Goal: Task Accomplishment & Management: Use online tool/utility

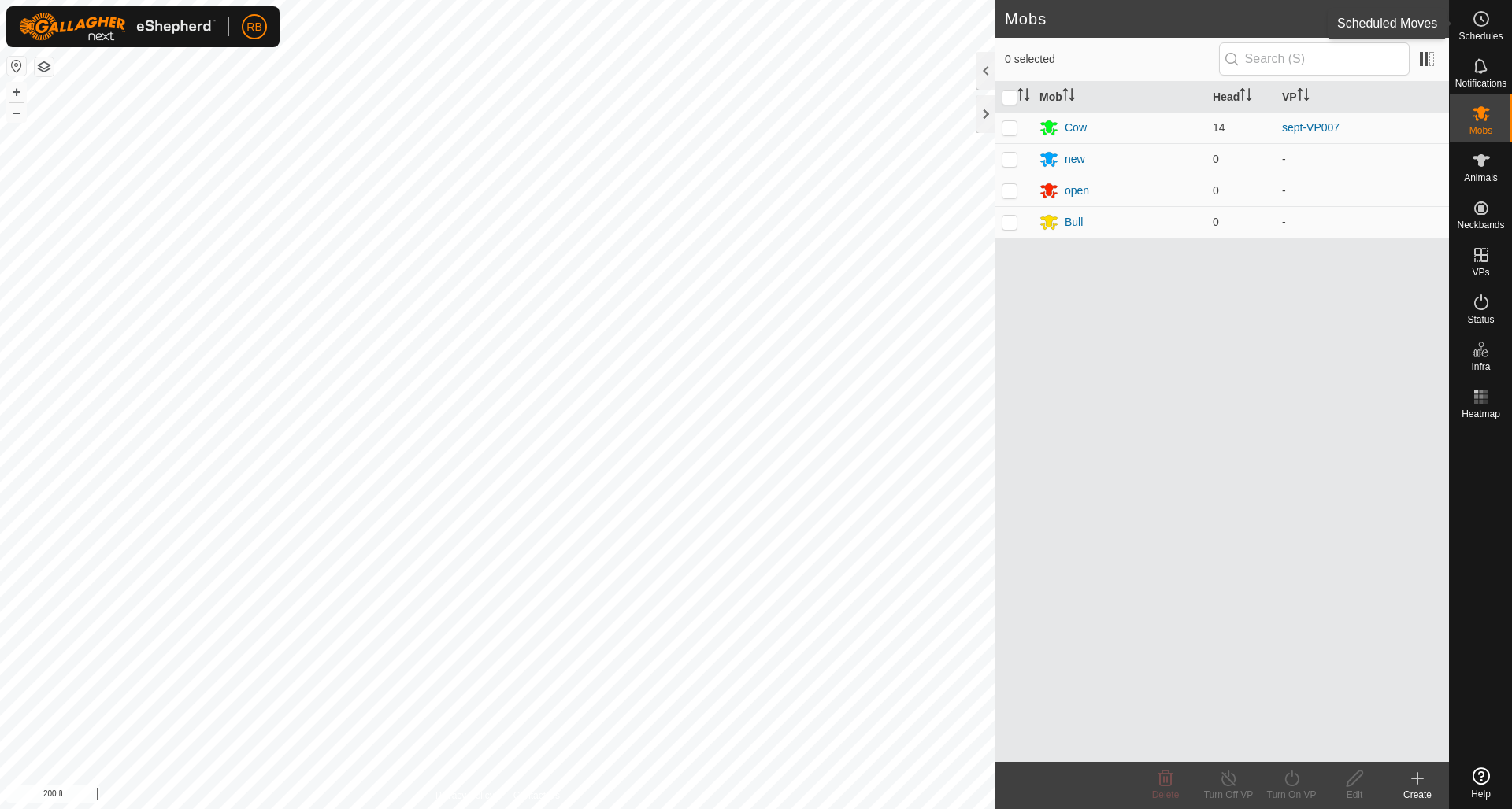
click at [1482, 15] on icon at bounding box center [1481, 19] width 19 height 19
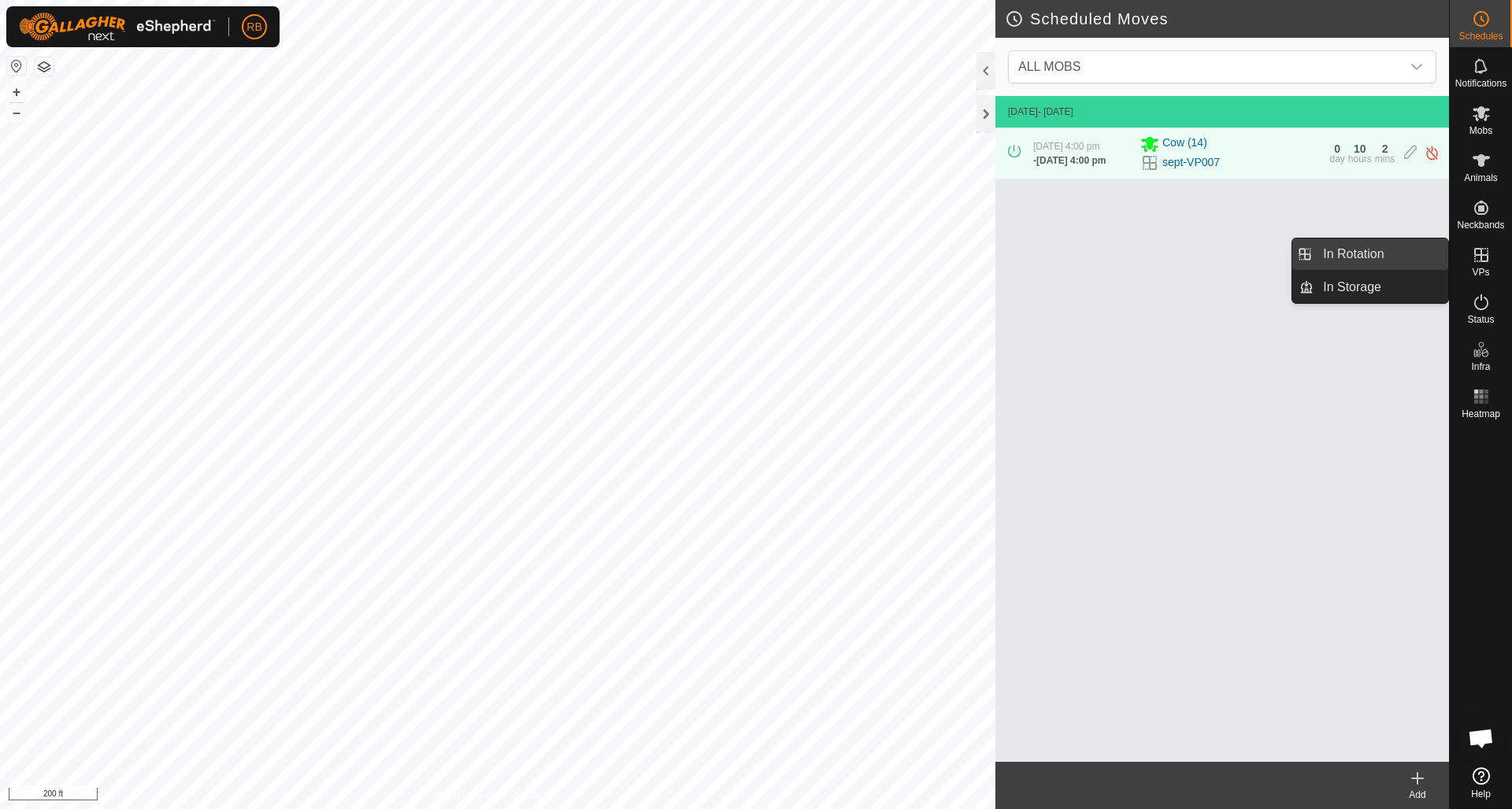
click at [1362, 253] on link "In Rotation" at bounding box center [1381, 254] width 135 height 31
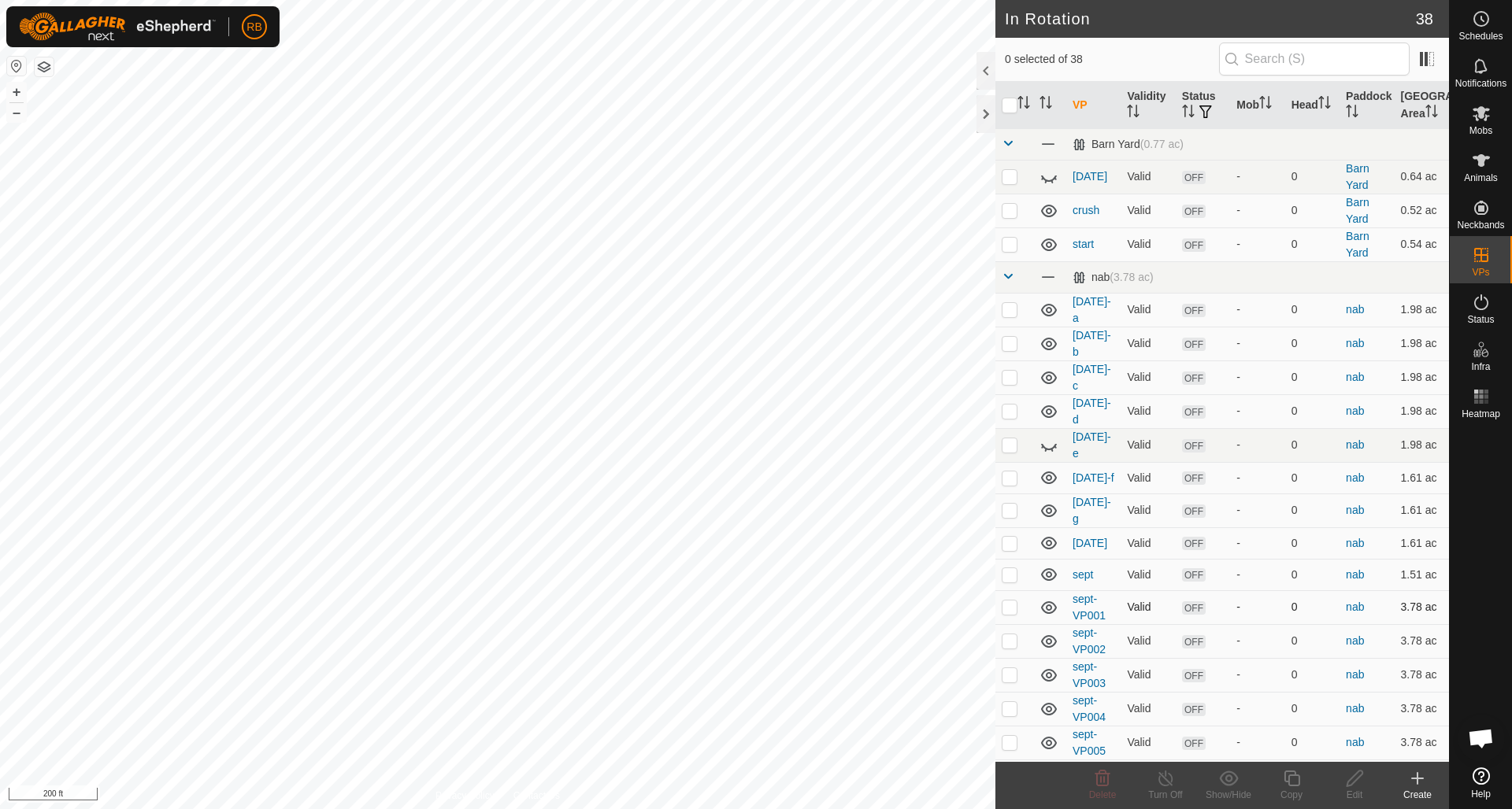
click at [1015, 601] on p-checkbox at bounding box center [1009, 606] width 16 height 12
checkbox input "true"
click at [1295, 781] on icon at bounding box center [1292, 778] width 20 height 19
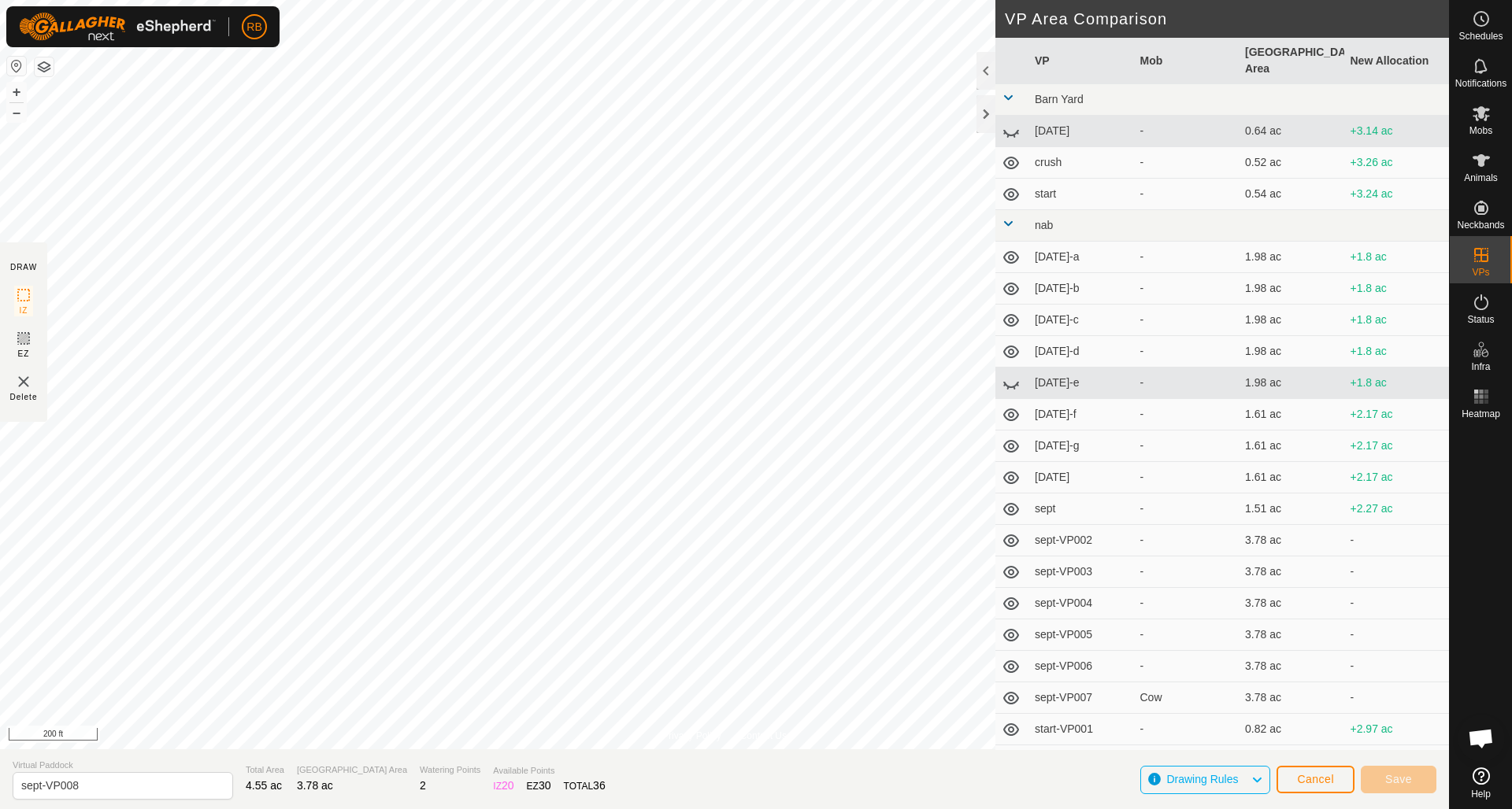
click at [1008, 91] on span at bounding box center [1007, 97] width 12 height 12
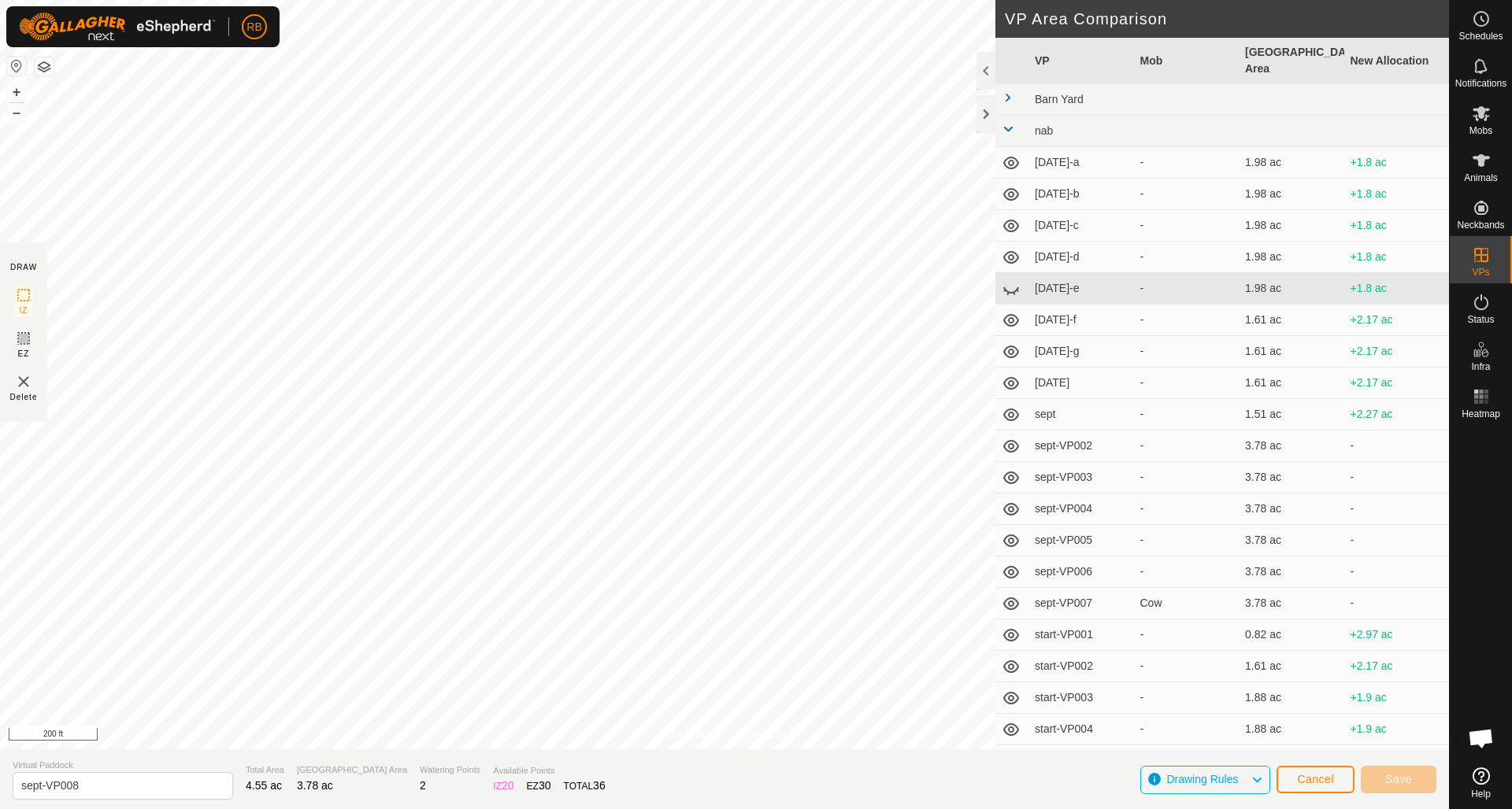
click at [1005, 91] on span at bounding box center [1007, 97] width 12 height 12
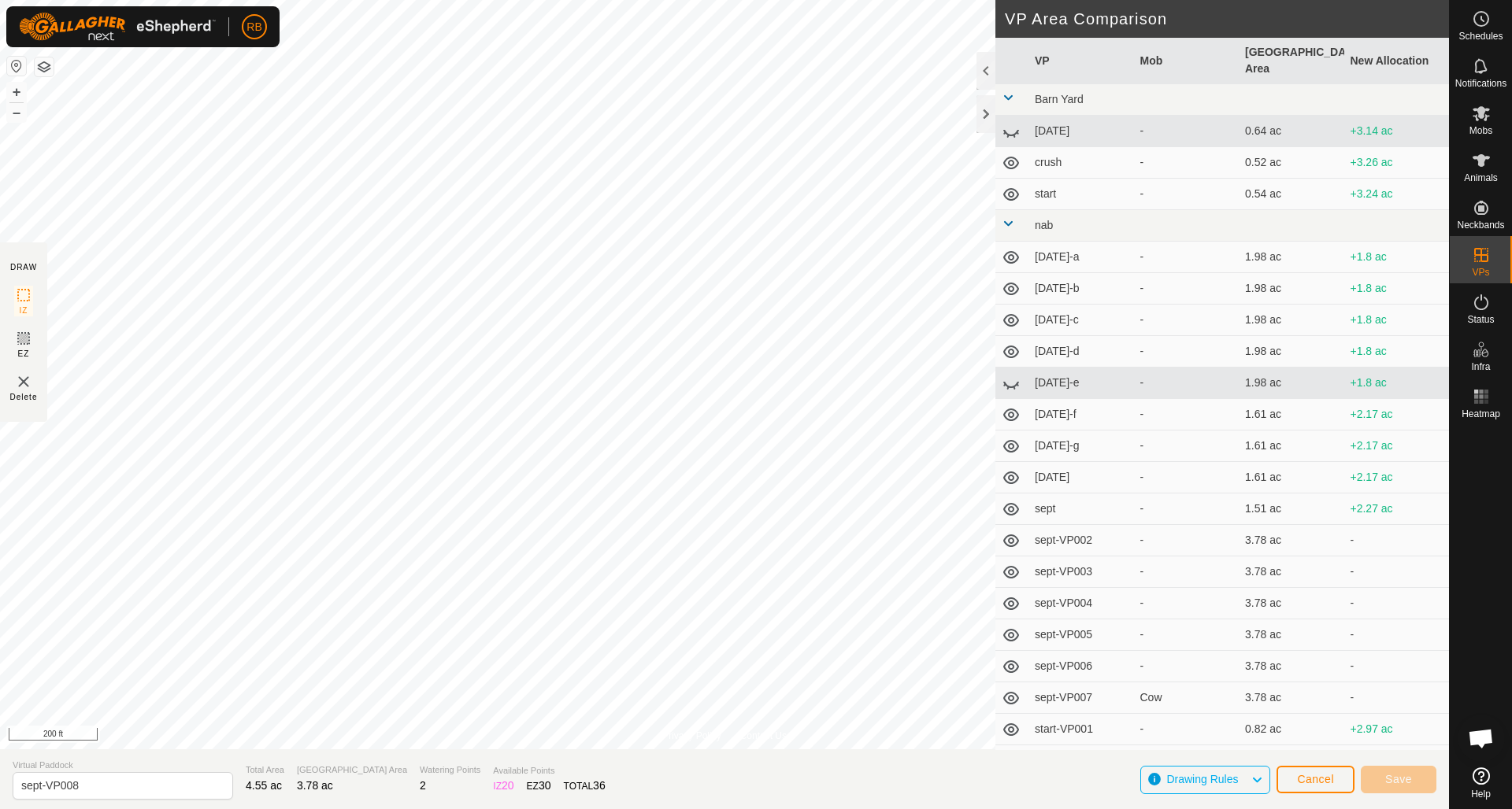
click at [1009, 122] on icon at bounding box center [1010, 131] width 19 height 19
click at [1009, 91] on span at bounding box center [1007, 97] width 12 height 12
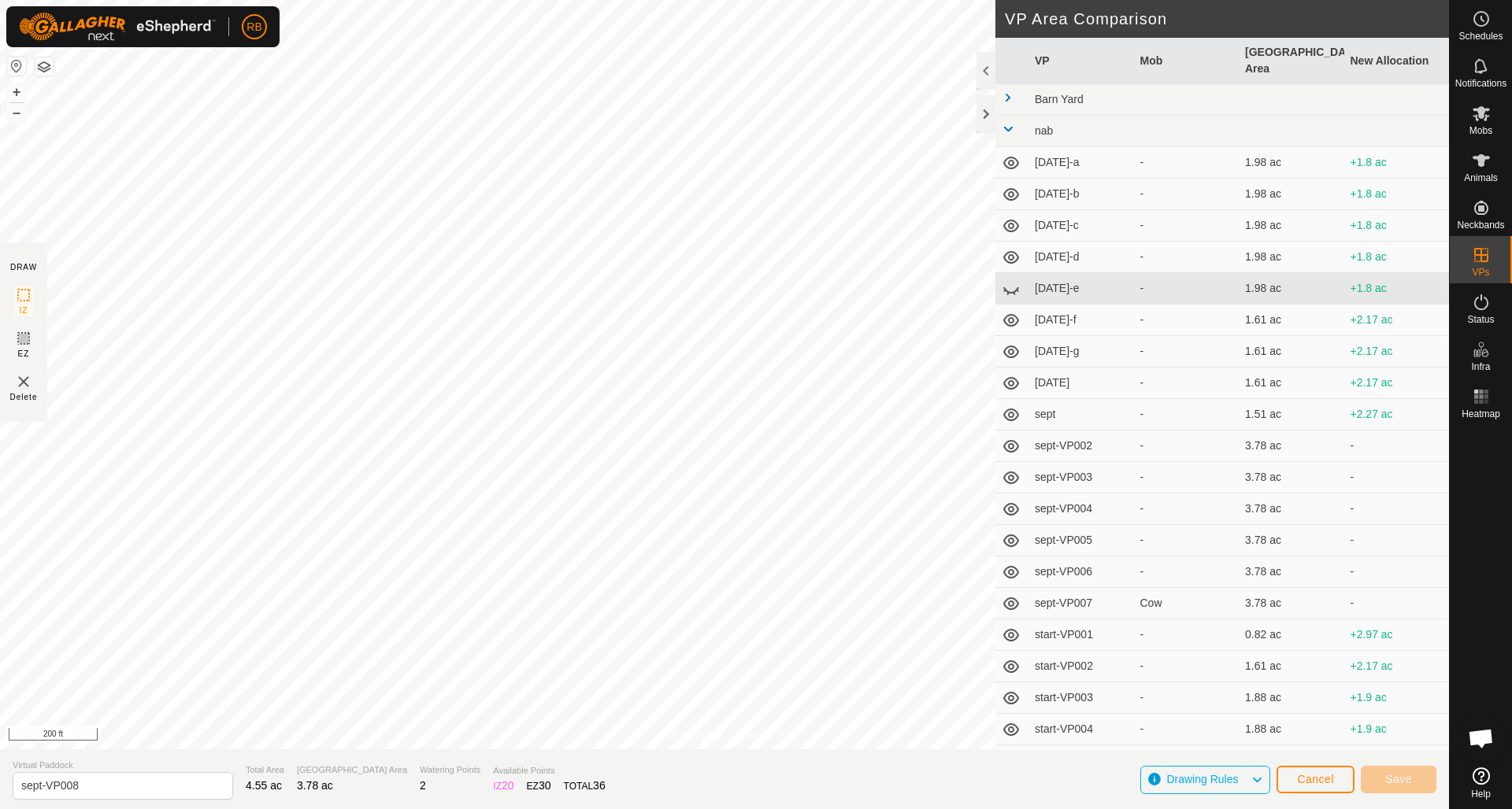
click at [1009, 123] on span at bounding box center [1007, 129] width 12 height 12
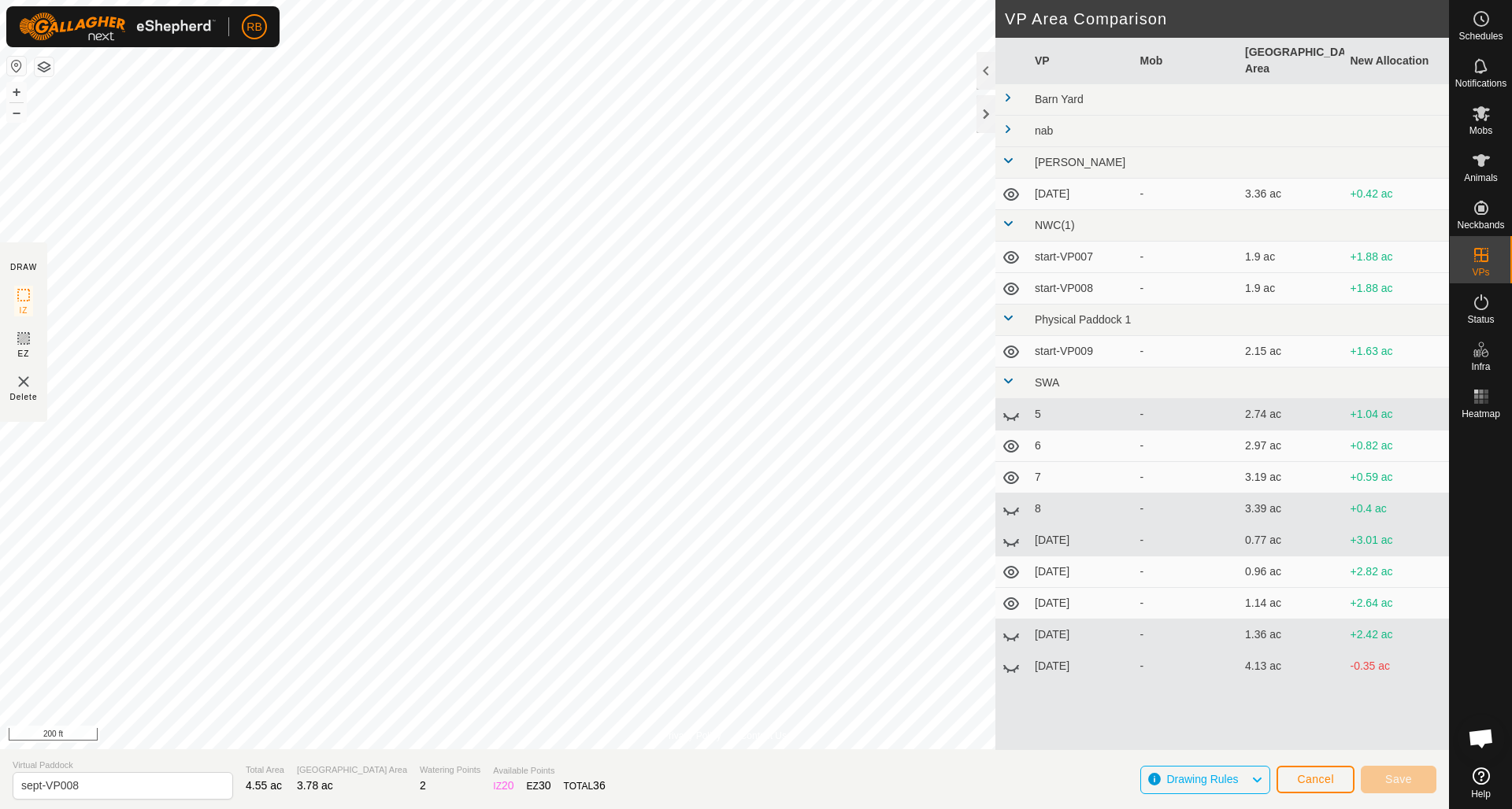
click at [1010, 91] on span at bounding box center [1007, 97] width 12 height 12
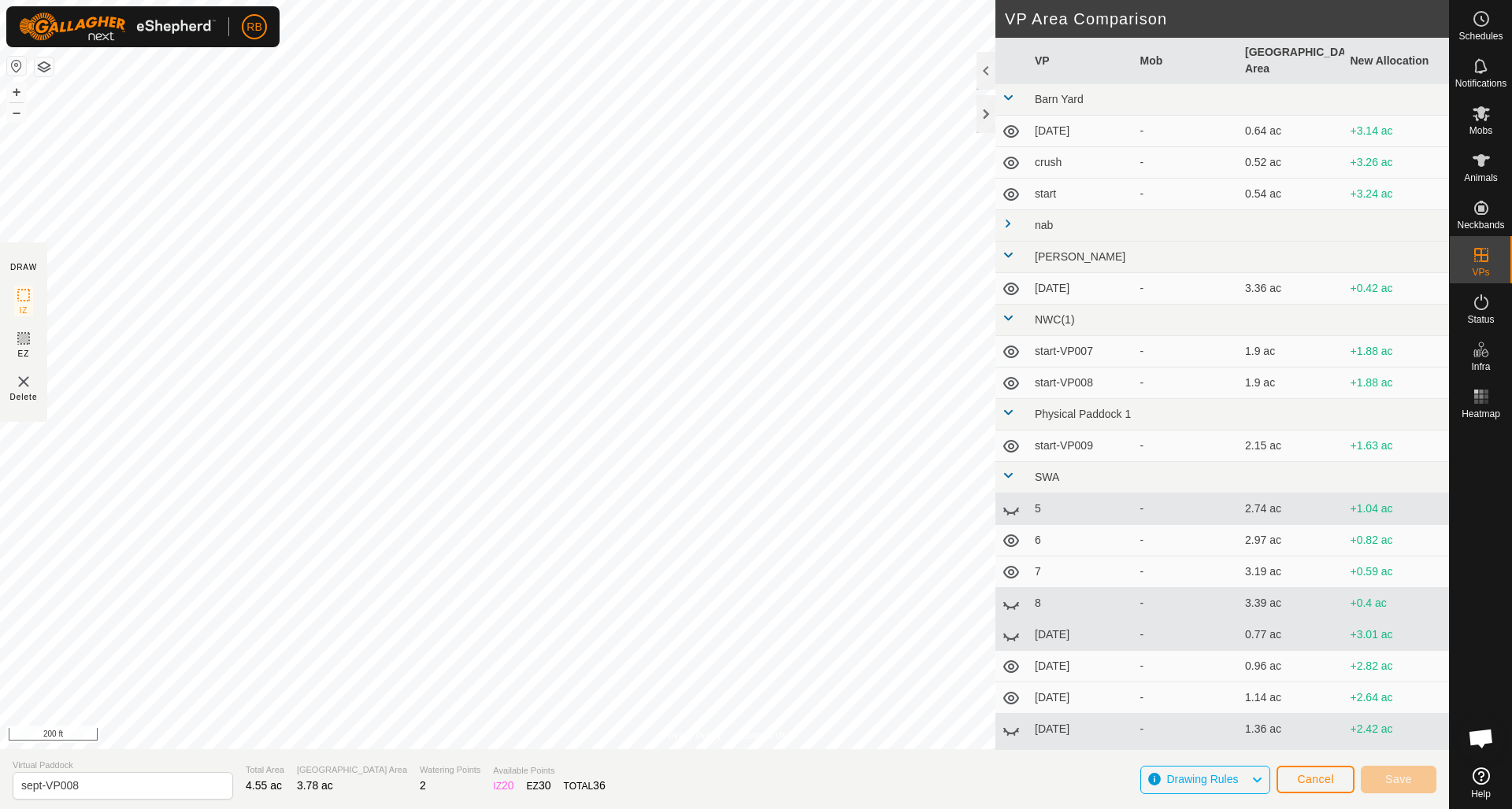
click at [1013, 126] on icon at bounding box center [1010, 131] width 16 height 12
click at [1016, 153] on icon at bounding box center [1010, 162] width 19 height 19
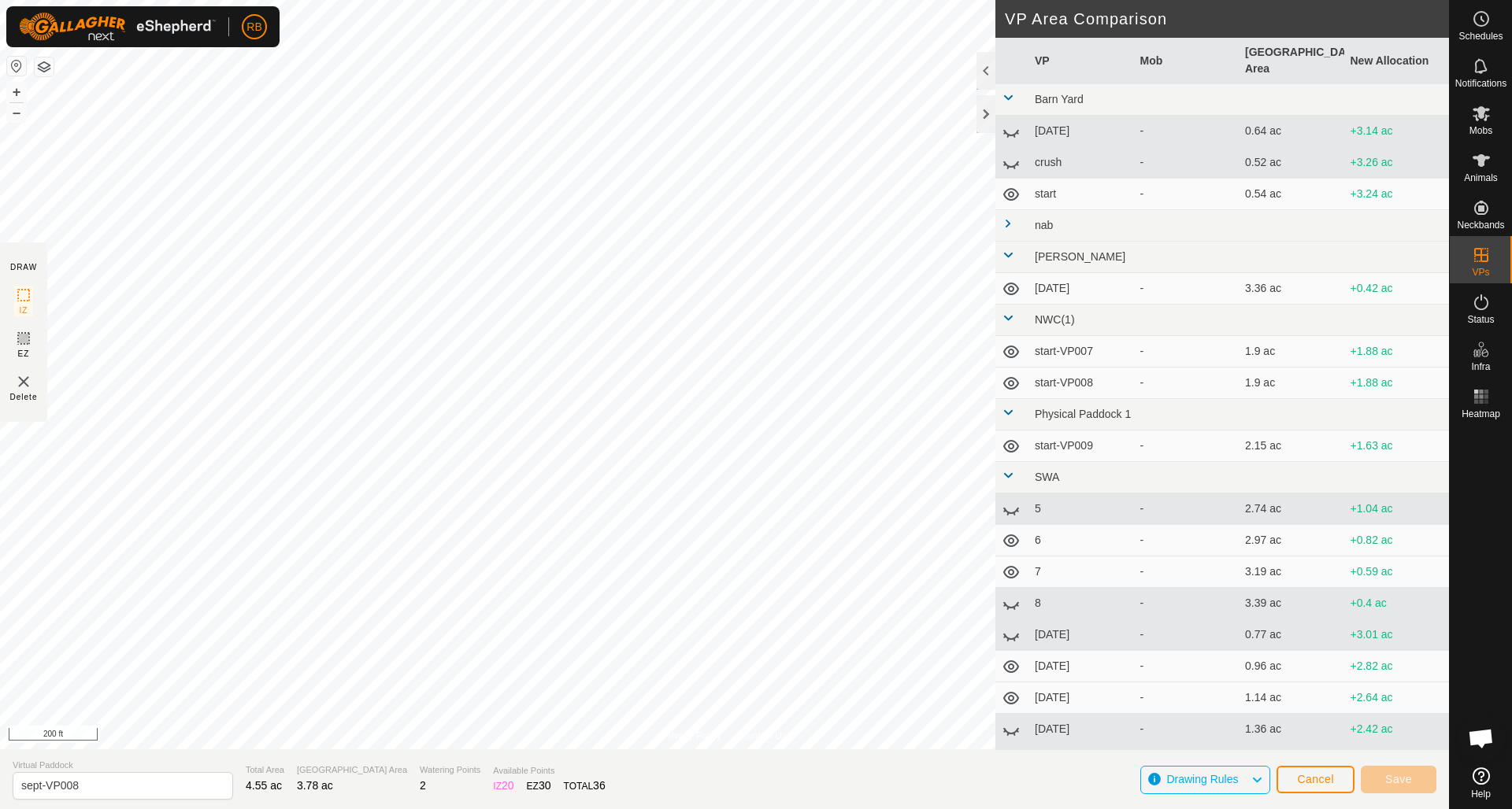
click at [1007, 188] on icon at bounding box center [1010, 194] width 16 height 12
click at [1011, 217] on span at bounding box center [1007, 223] width 12 height 12
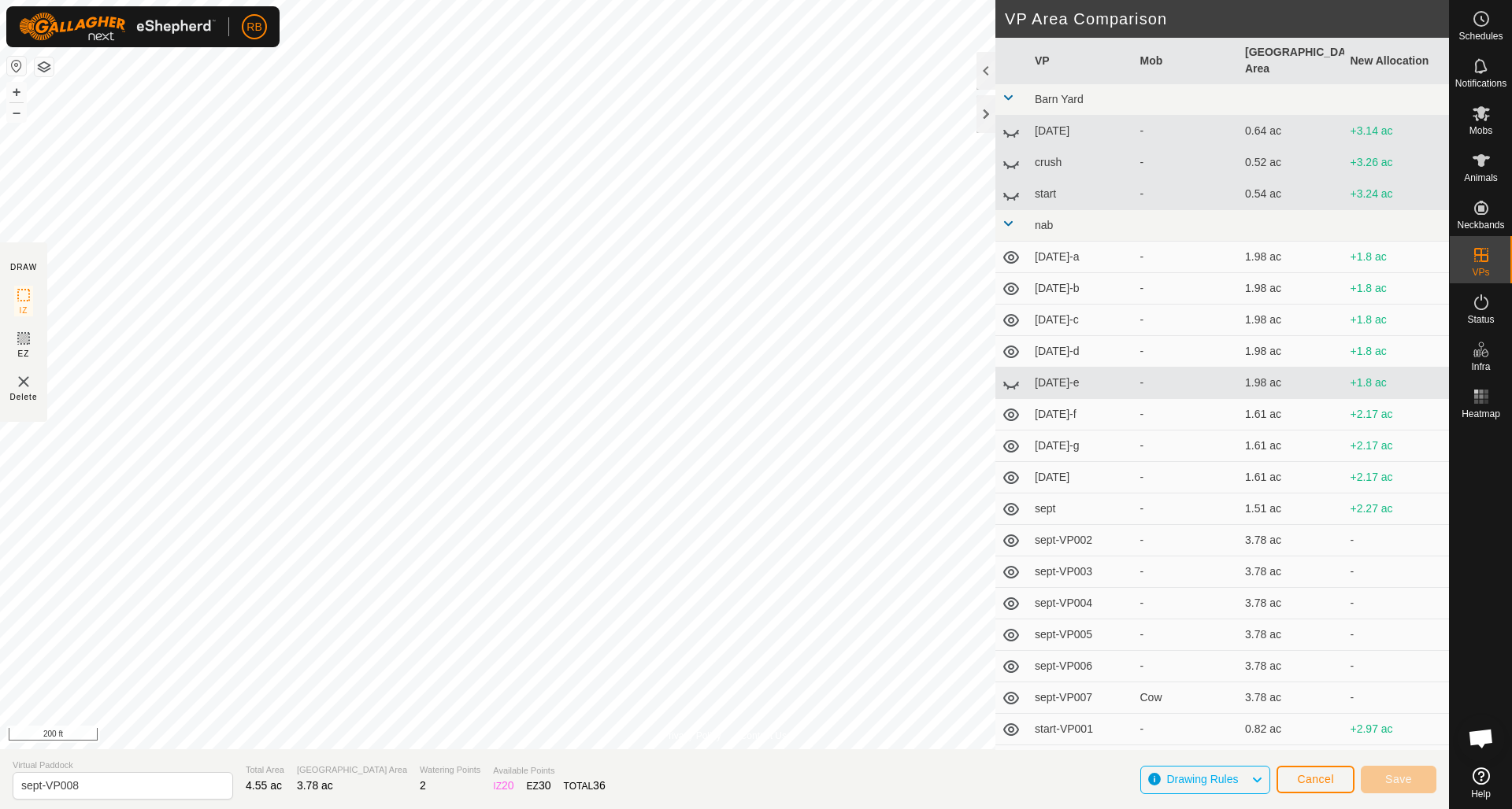
click at [1014, 251] on icon at bounding box center [1010, 257] width 16 height 12
click at [1015, 280] on icon at bounding box center [1010, 289] width 19 height 19
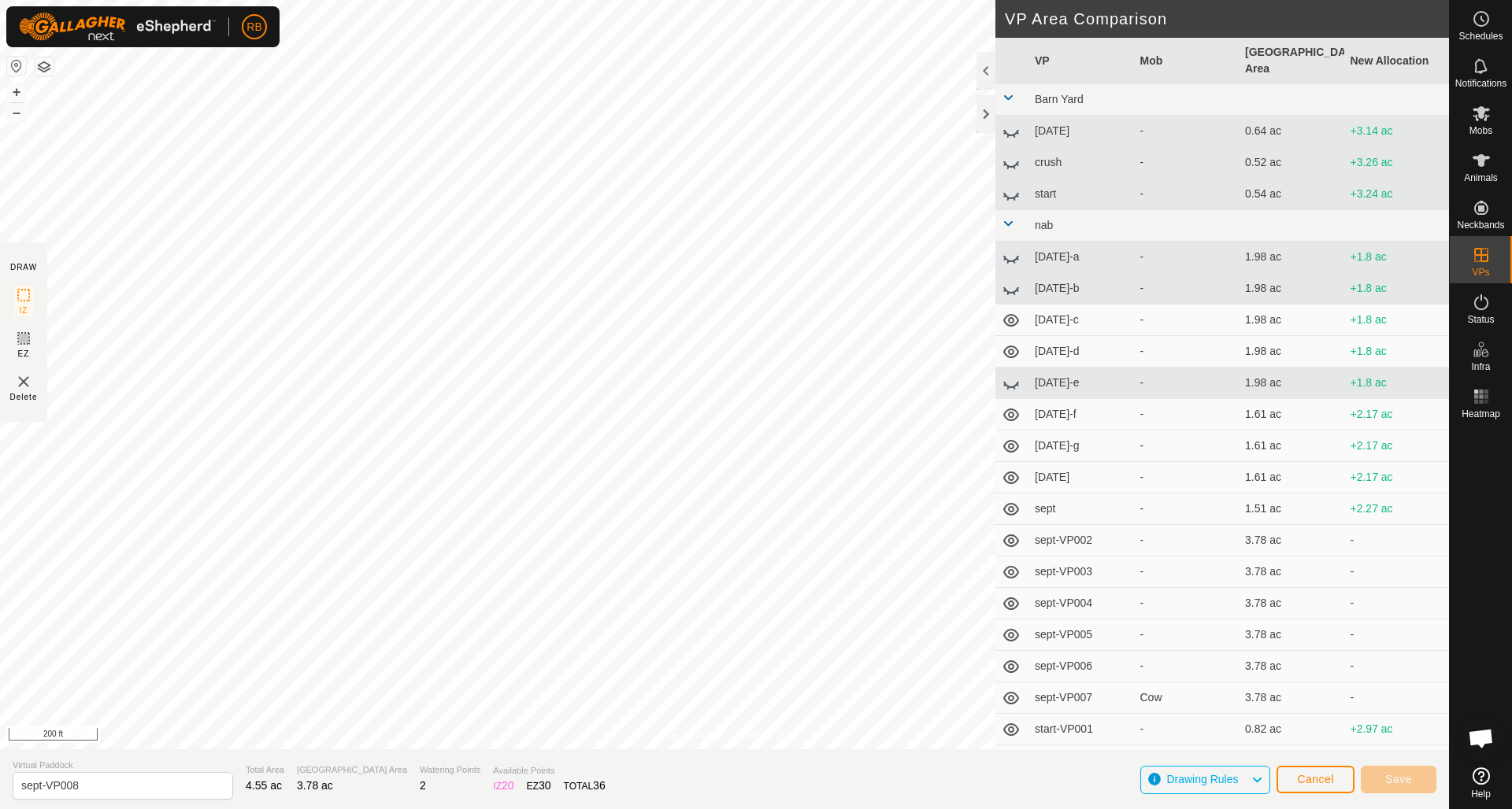
click at [1016, 314] on icon at bounding box center [1010, 320] width 16 height 12
click at [1016, 342] on icon at bounding box center [1010, 351] width 19 height 19
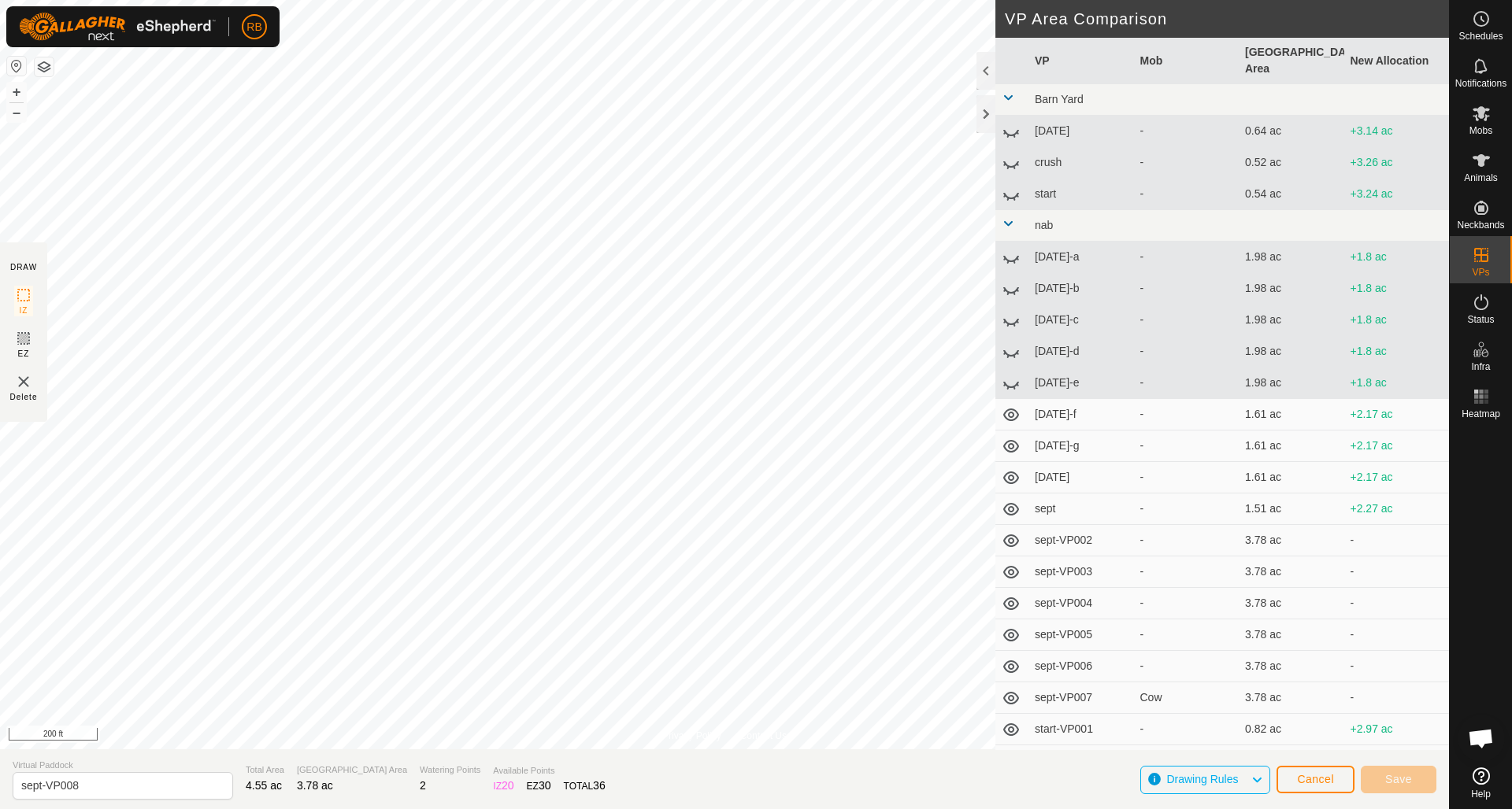
click at [1009, 409] on icon at bounding box center [1010, 414] width 16 height 12
drag, startPoint x: 1011, startPoint y: 431, endPoint x: 1013, endPoint y: 439, distance: 8.2
click at [1011, 436] on icon at bounding box center [1010, 446] width 19 height 19
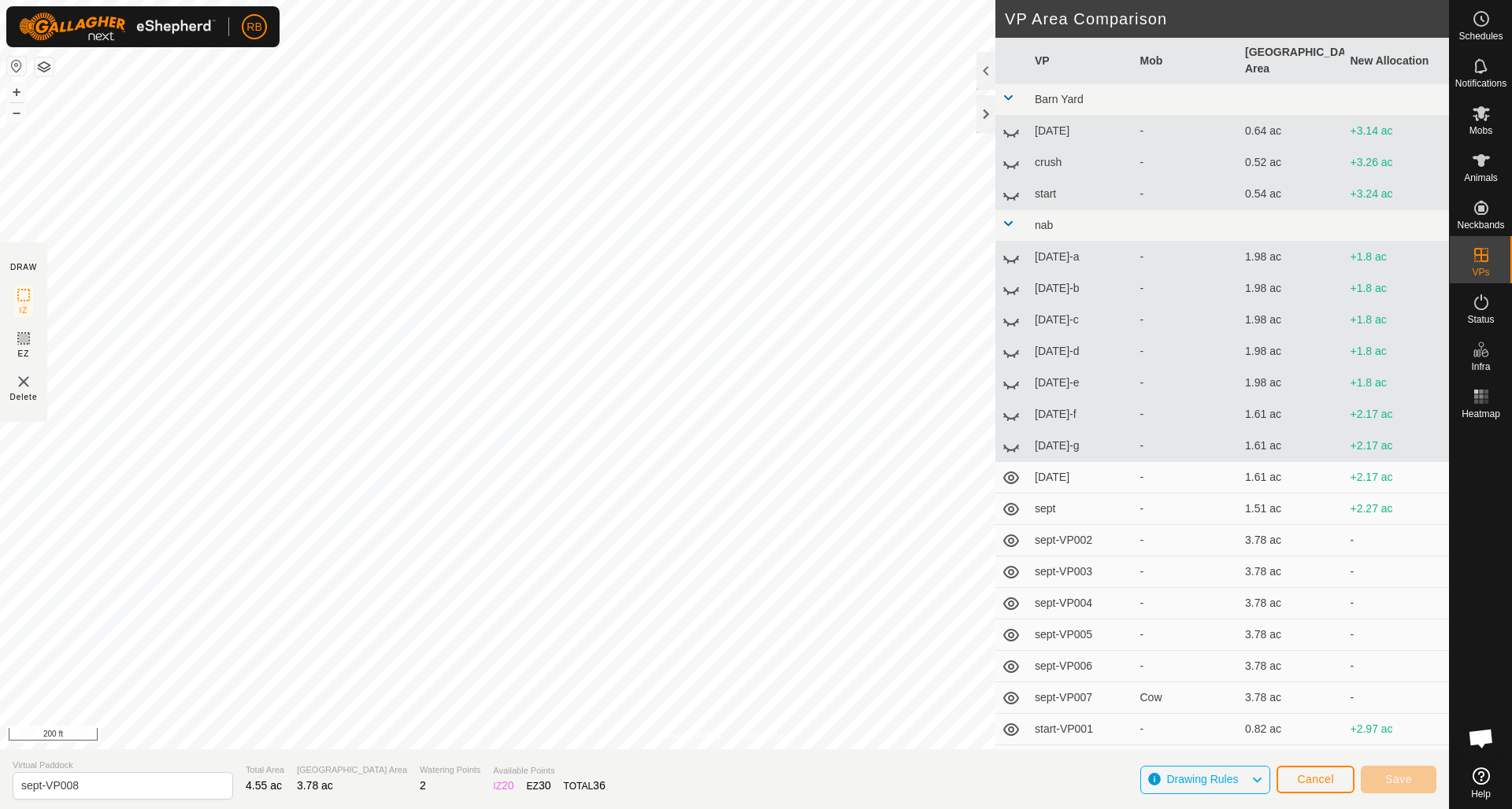
click at [1015, 468] on icon at bounding box center [1010, 478] width 19 height 19
click at [1015, 500] on icon at bounding box center [1010, 509] width 19 height 19
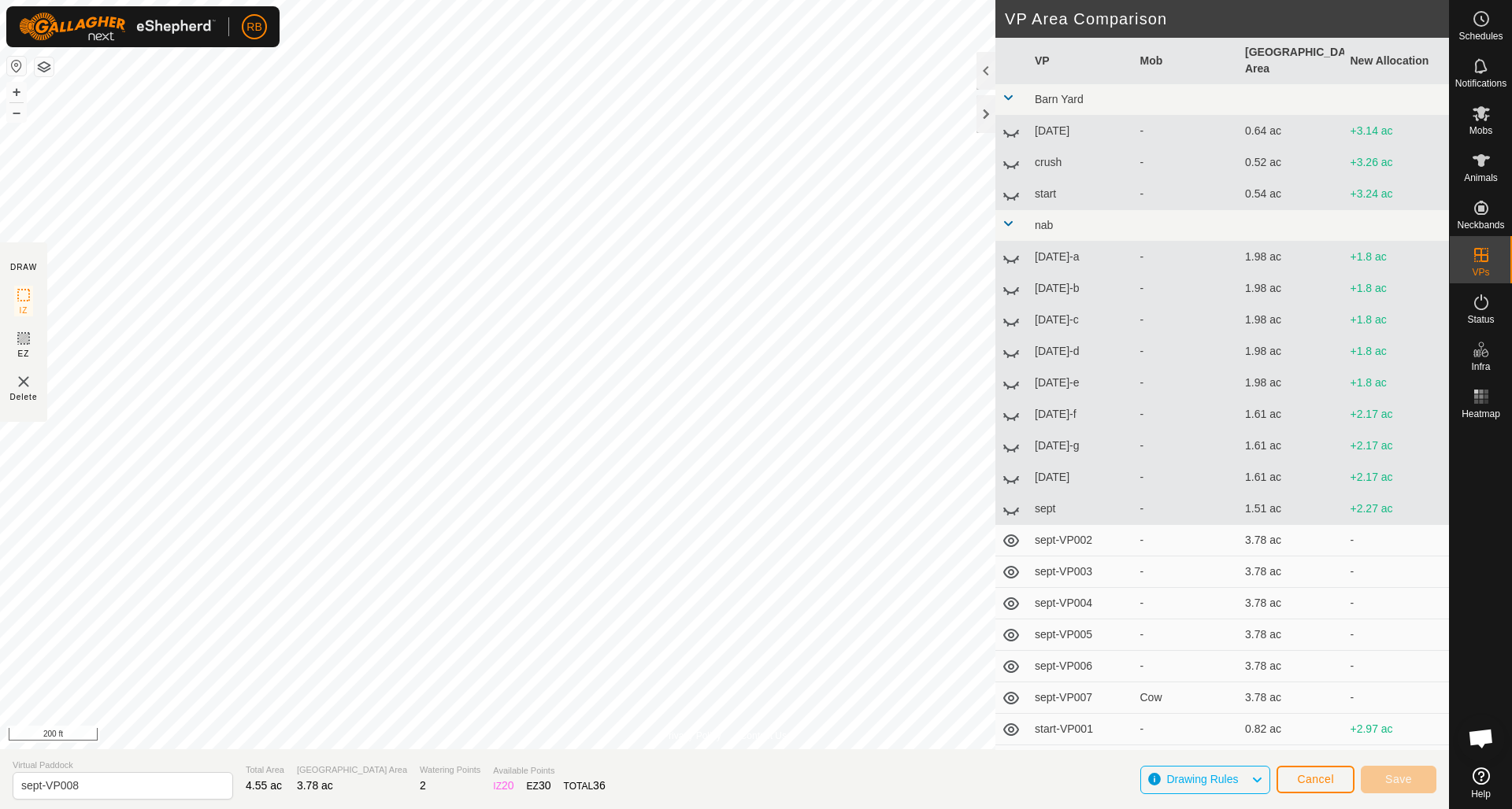
click at [1013, 532] on icon at bounding box center [1010, 541] width 19 height 19
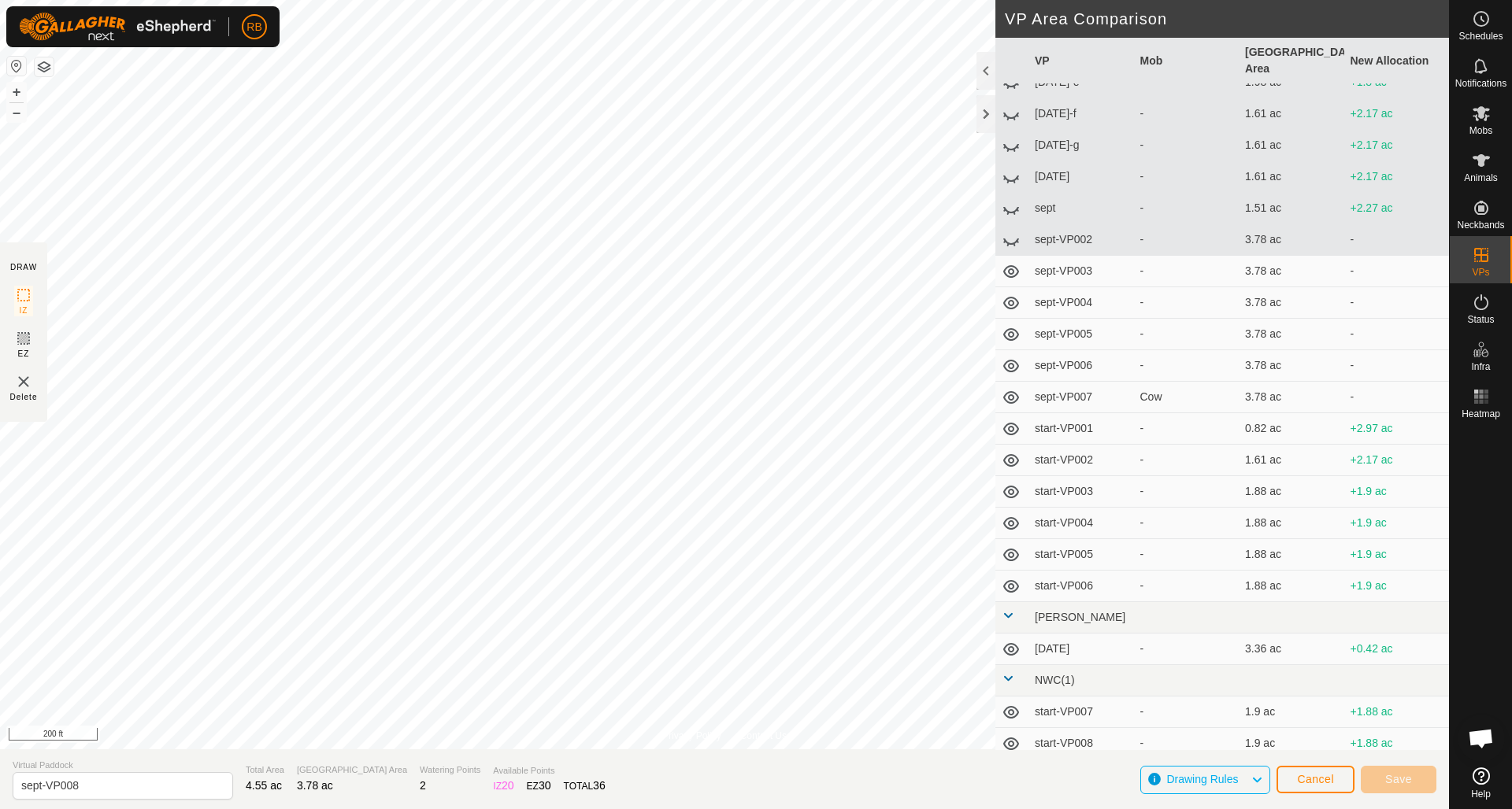
scroll to position [307, 0]
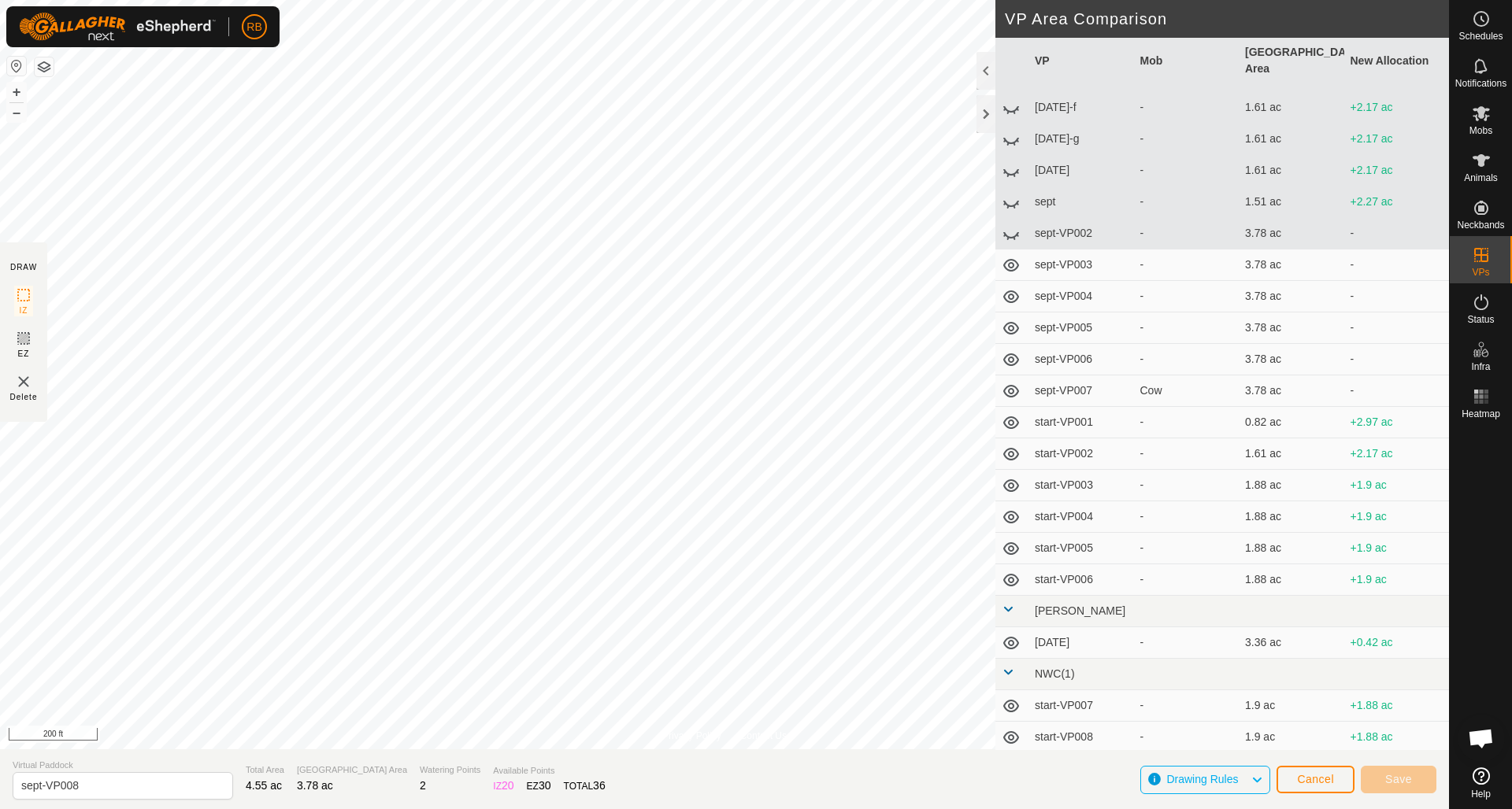
click at [1007, 256] on icon at bounding box center [1010, 265] width 19 height 19
click at [1013, 290] on icon at bounding box center [1010, 296] width 16 height 12
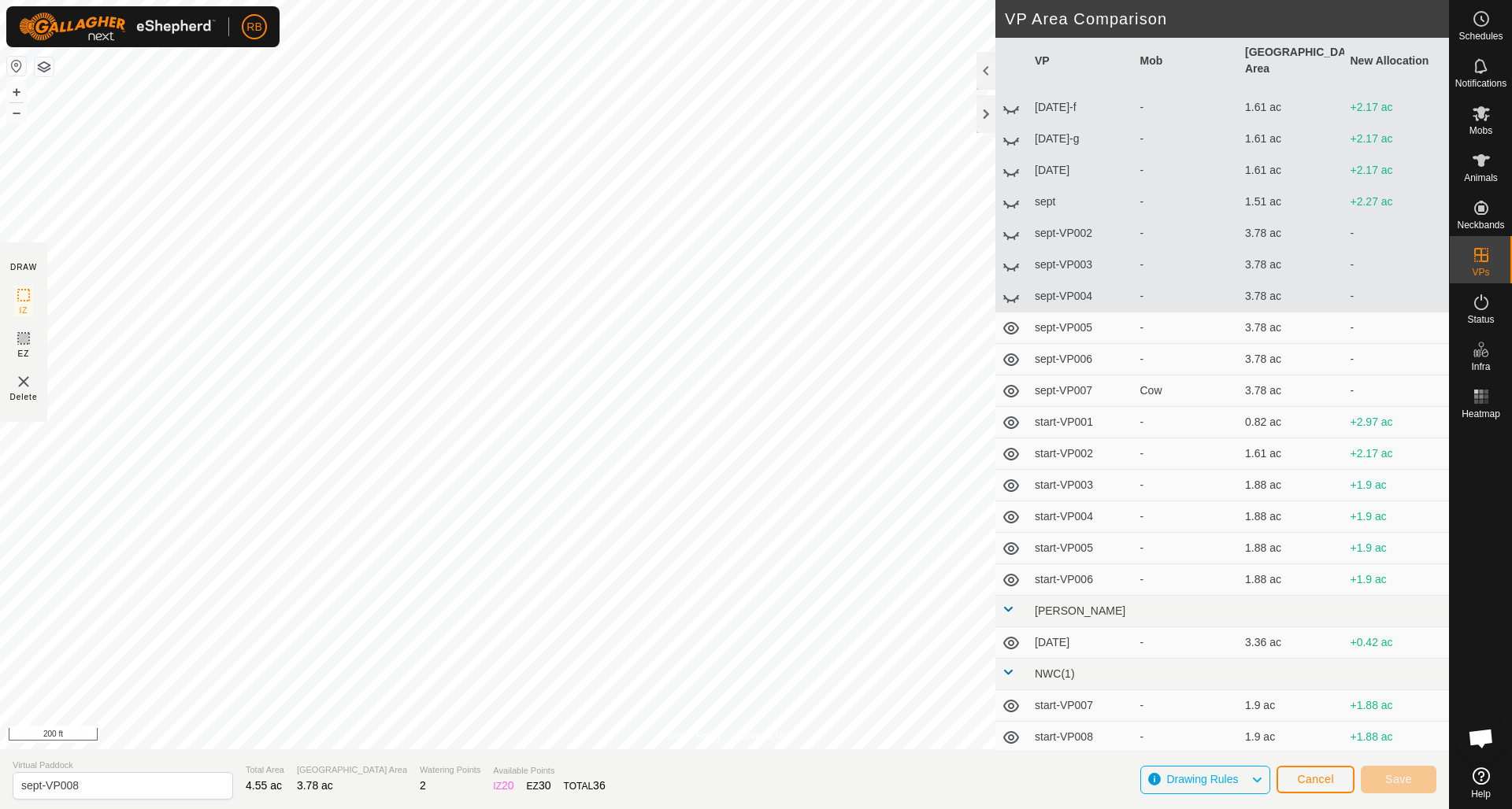
click at [1012, 319] on icon at bounding box center [1010, 328] width 19 height 19
click at [1012, 350] on icon at bounding box center [1010, 359] width 19 height 19
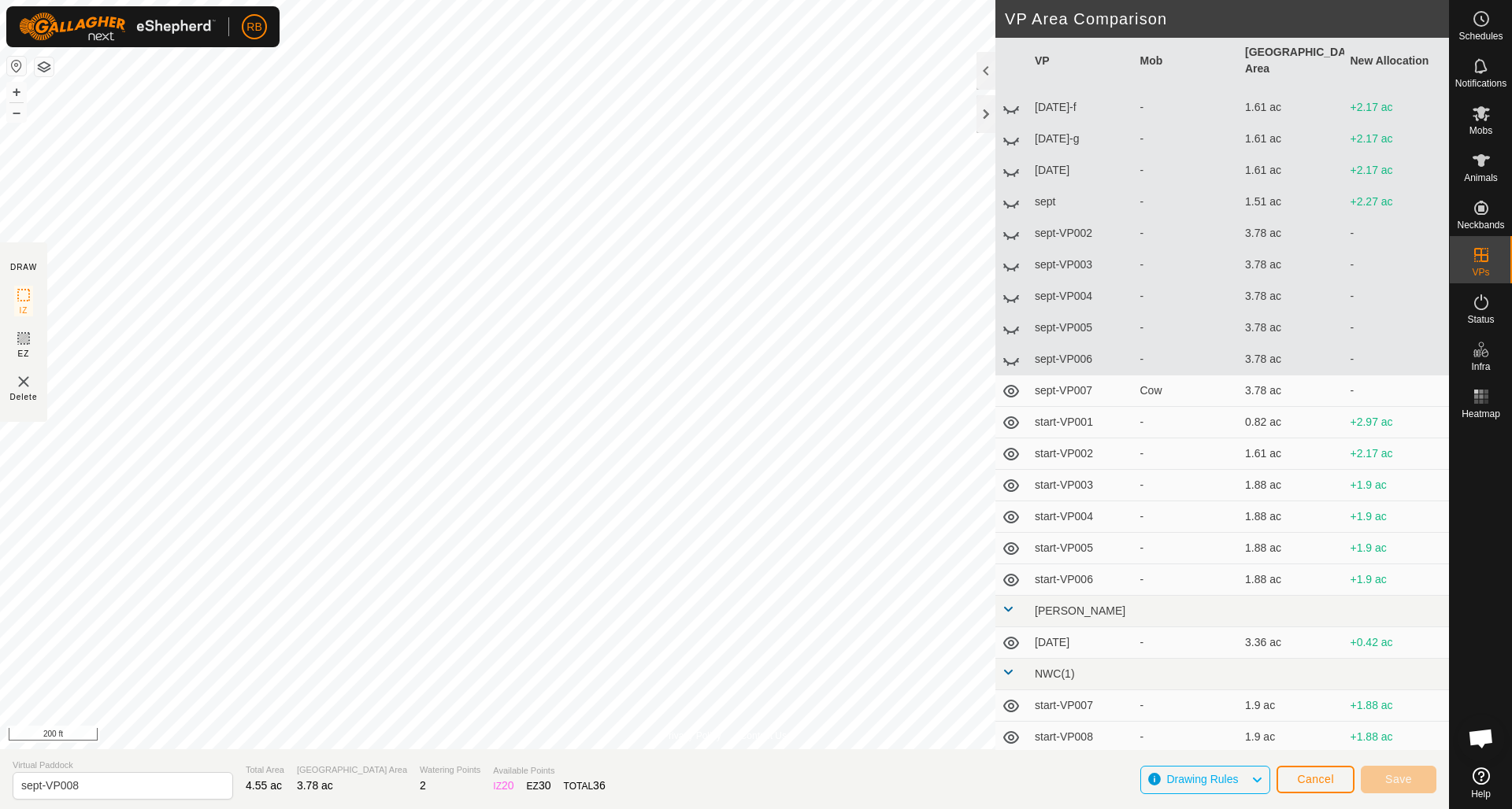
click at [1013, 382] on icon at bounding box center [1010, 391] width 19 height 19
drag, startPoint x: 1015, startPoint y: 404, endPoint x: 1011, endPoint y: 418, distance: 14.6
click at [1015, 414] on icon at bounding box center [1010, 423] width 19 height 19
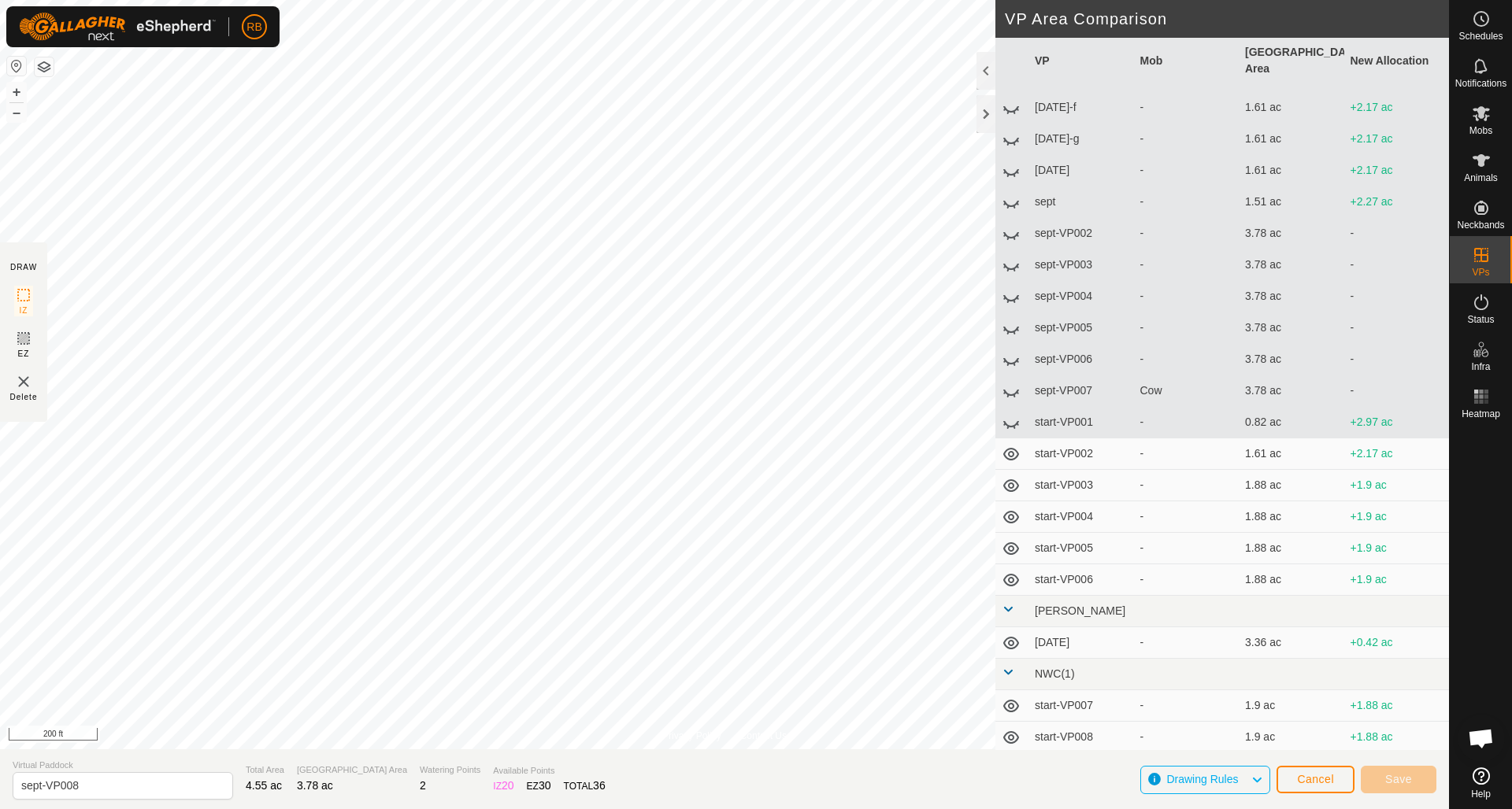
click at [1010, 445] on icon at bounding box center [1010, 454] width 19 height 19
click at [1015, 476] on icon at bounding box center [1010, 485] width 19 height 19
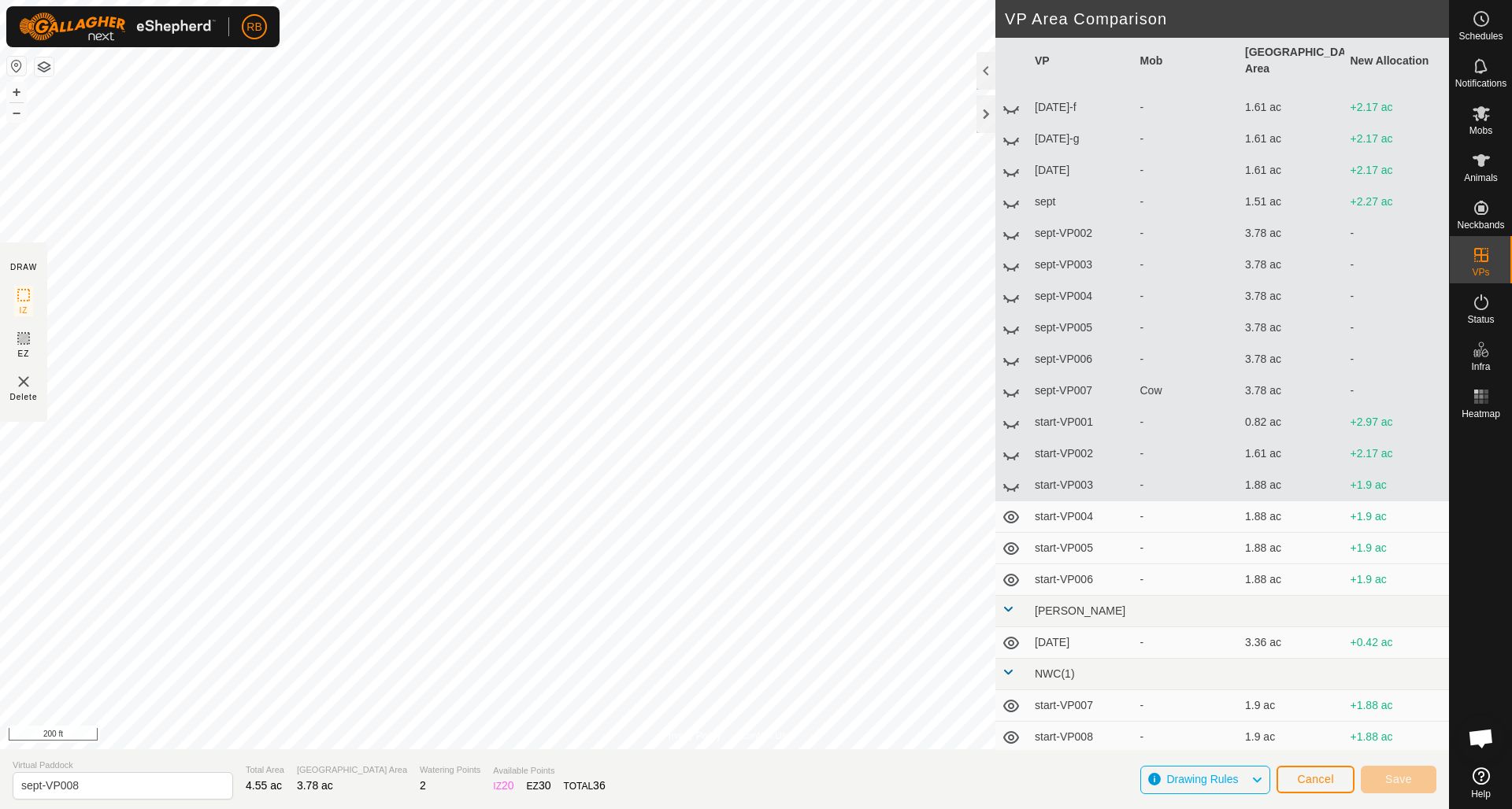
click at [1009, 508] on icon at bounding box center [1010, 517] width 19 height 19
click at [1016, 539] on icon at bounding box center [1010, 548] width 19 height 19
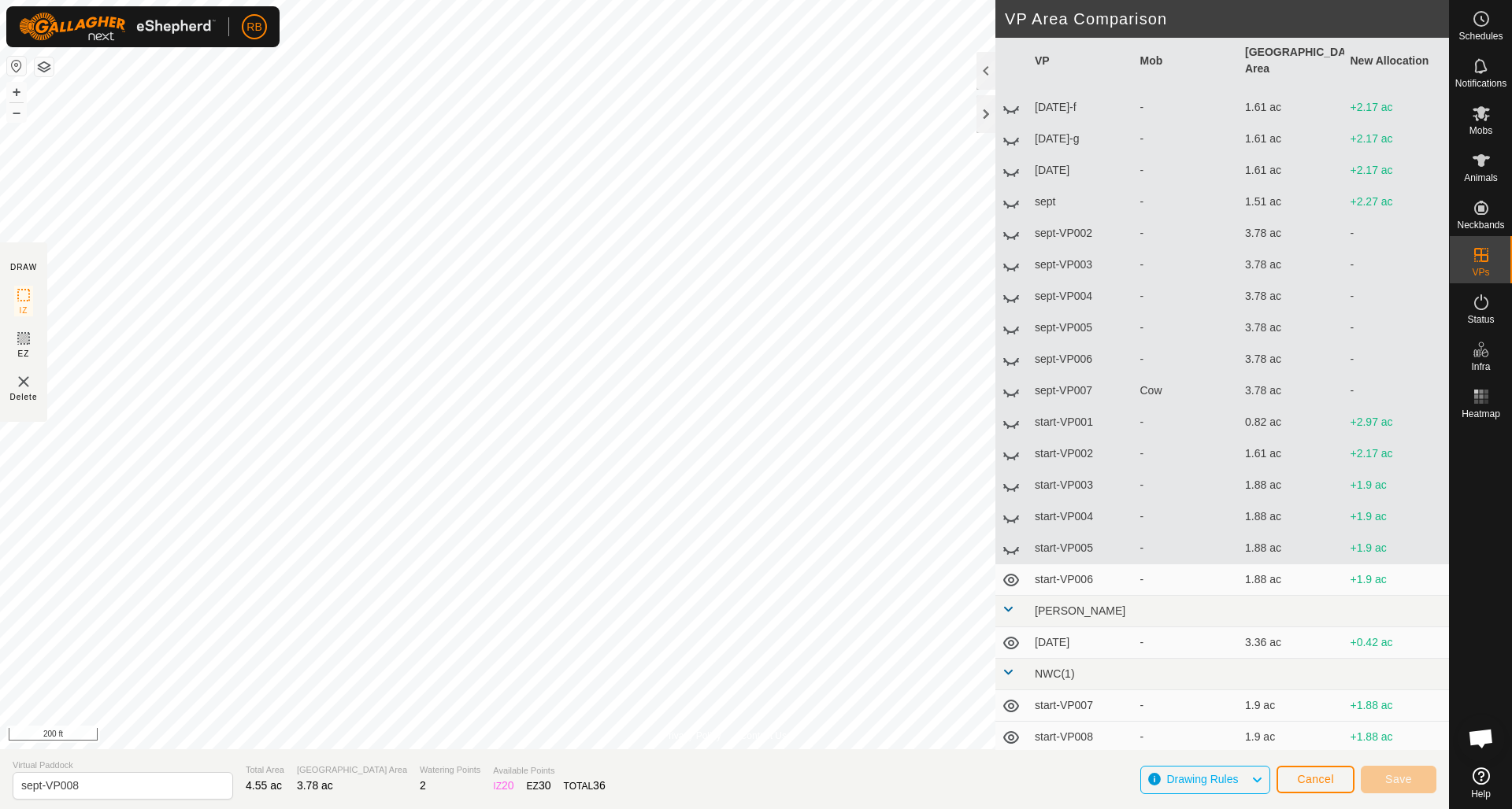
drag, startPoint x: 1010, startPoint y: 560, endPoint x: 1017, endPoint y: 577, distance: 18.4
click at [1010, 571] on icon at bounding box center [1010, 580] width 19 height 19
click at [1010, 633] on icon at bounding box center [1010, 642] width 19 height 19
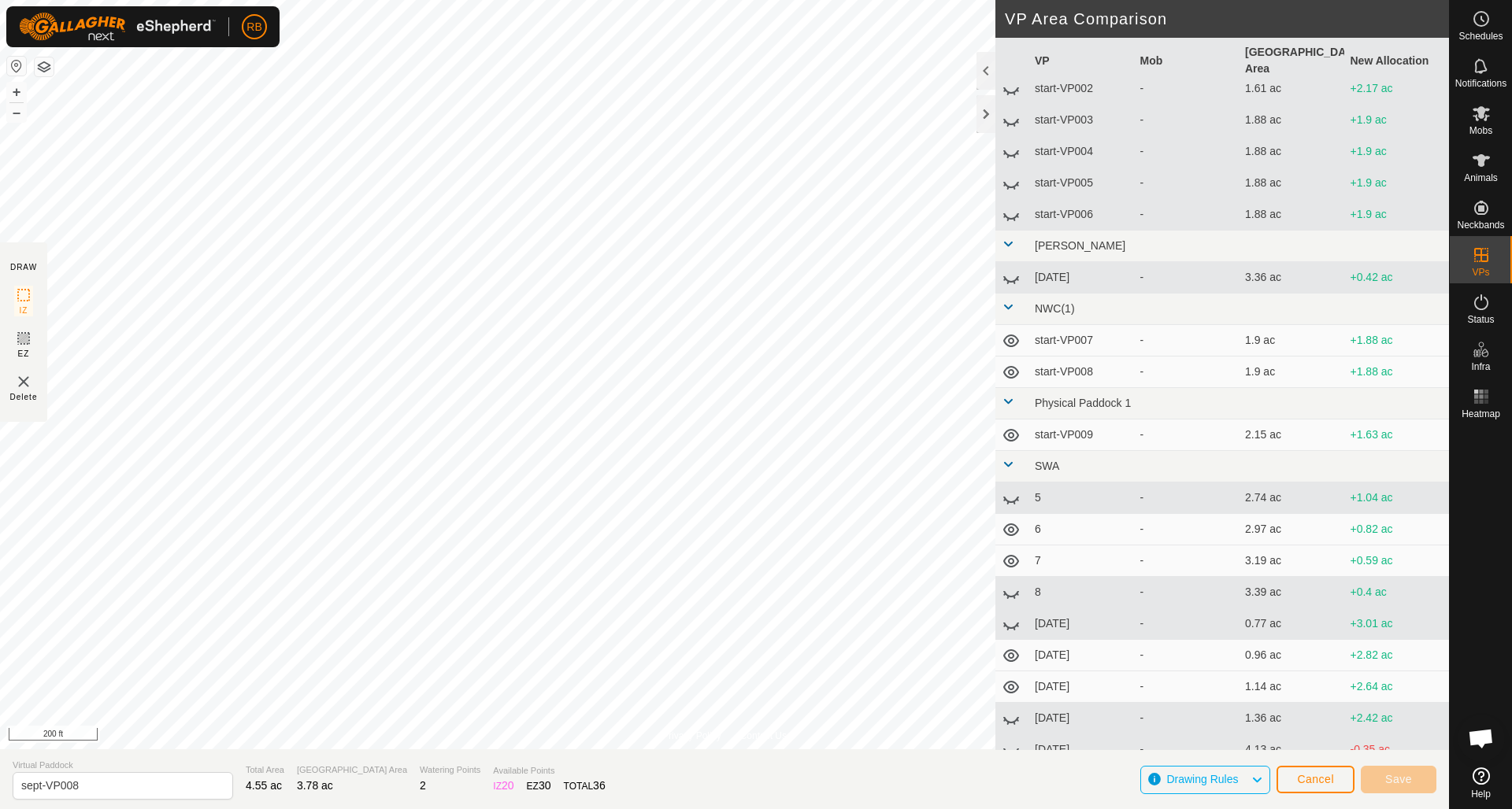
scroll to position [671, 0]
click at [1010, 336] on icon at bounding box center [1010, 341] width 16 height 12
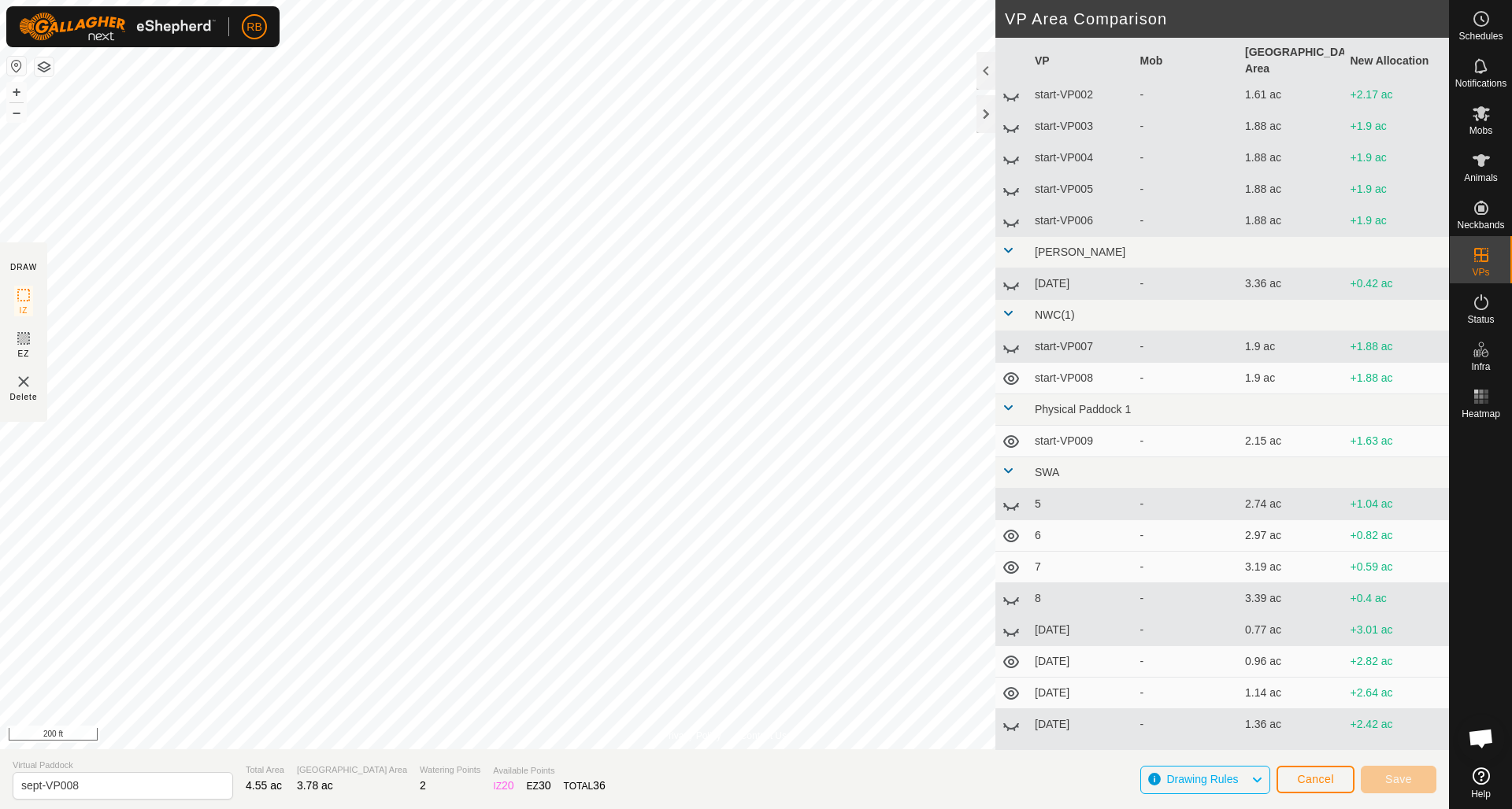
scroll to position [667, 0]
click at [1013, 372] on icon at bounding box center [1010, 377] width 16 height 12
click at [1012, 432] on icon at bounding box center [1010, 441] width 19 height 19
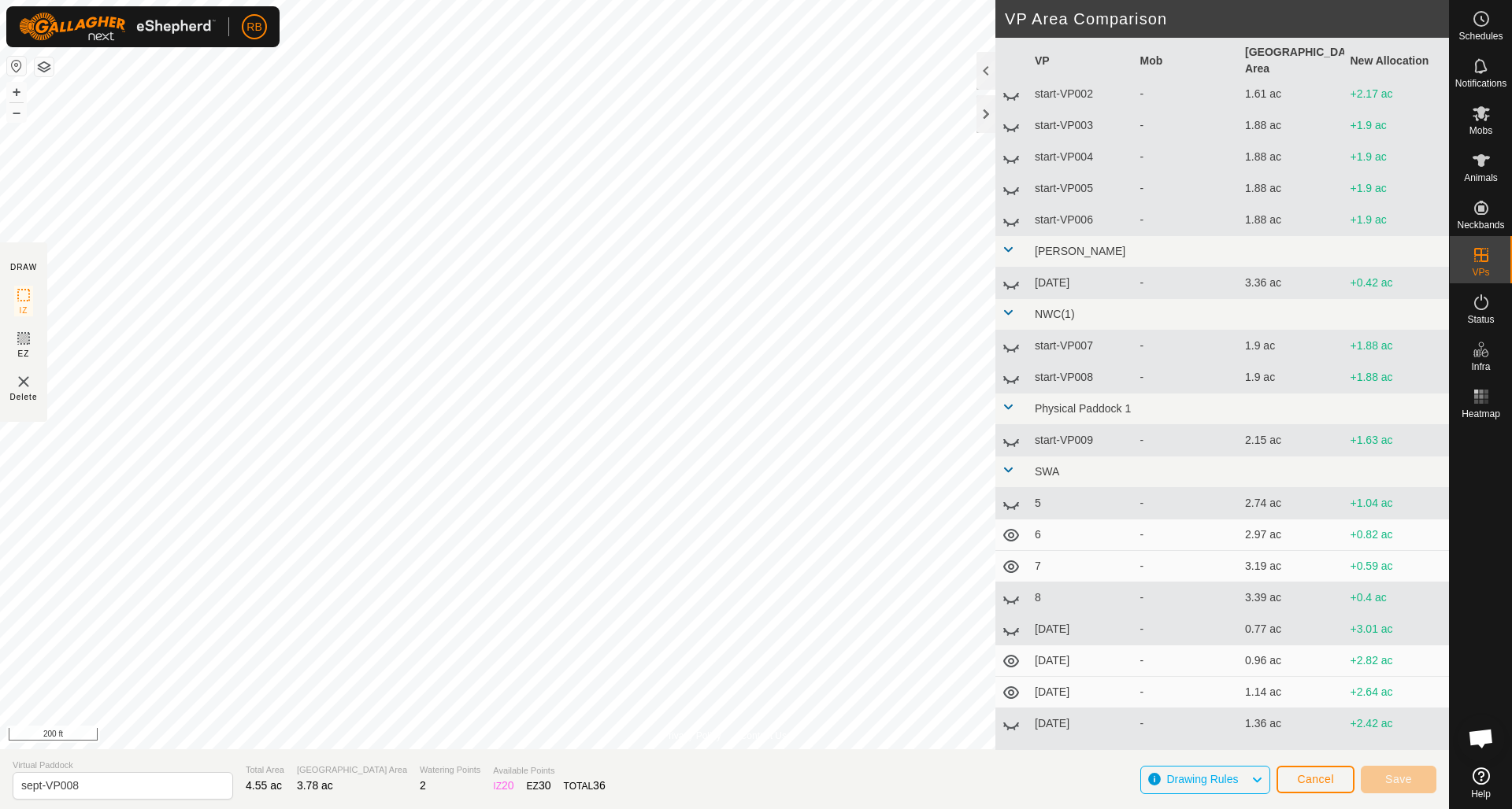
click at [1015, 526] on icon at bounding box center [1010, 535] width 19 height 19
click at [1013, 560] on icon at bounding box center [1010, 566] width 16 height 12
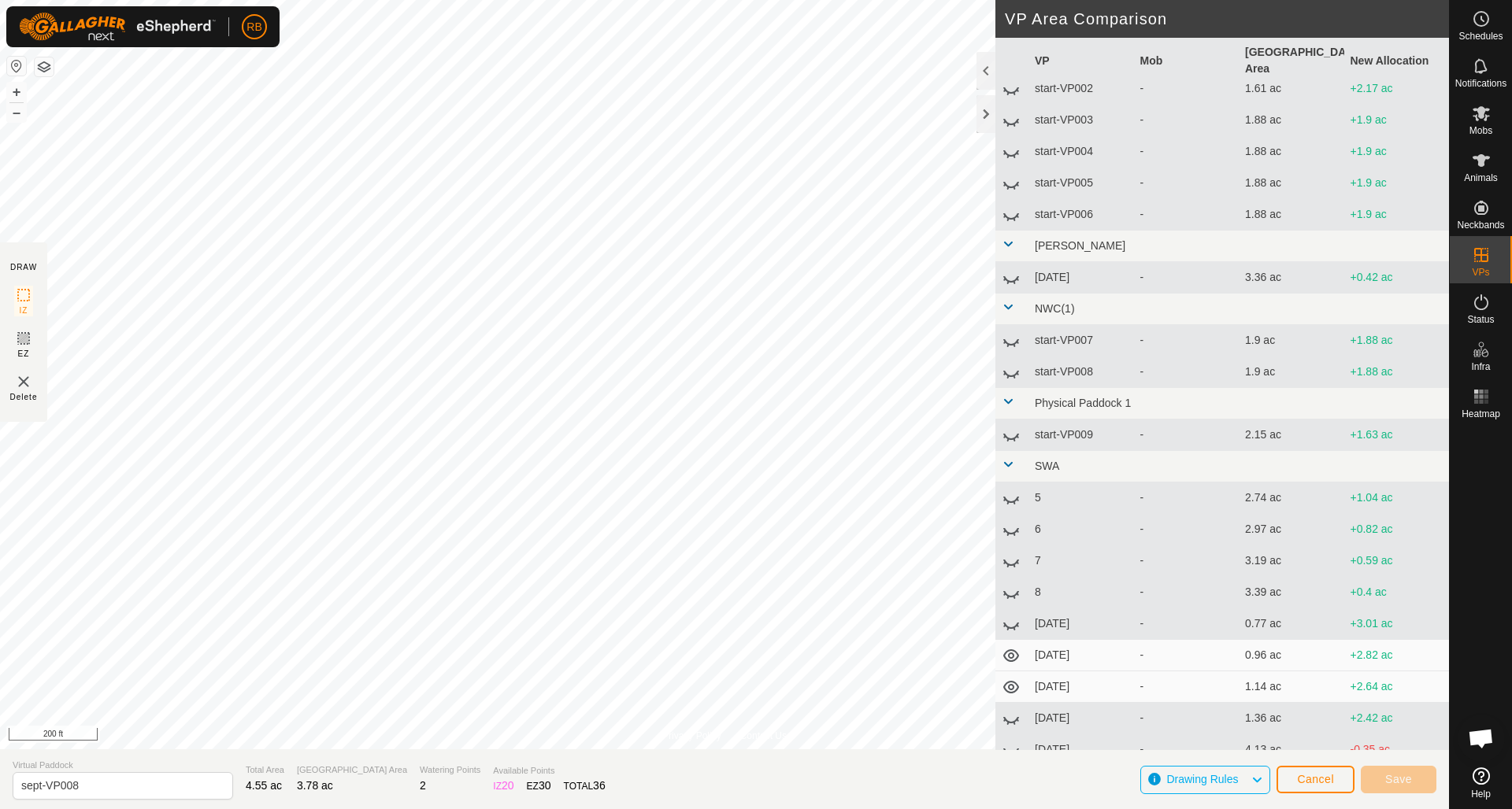
scroll to position [671, 0]
click at [1010, 647] on icon at bounding box center [1010, 656] width 19 height 19
click at [1012, 682] on icon at bounding box center [1010, 688] width 16 height 12
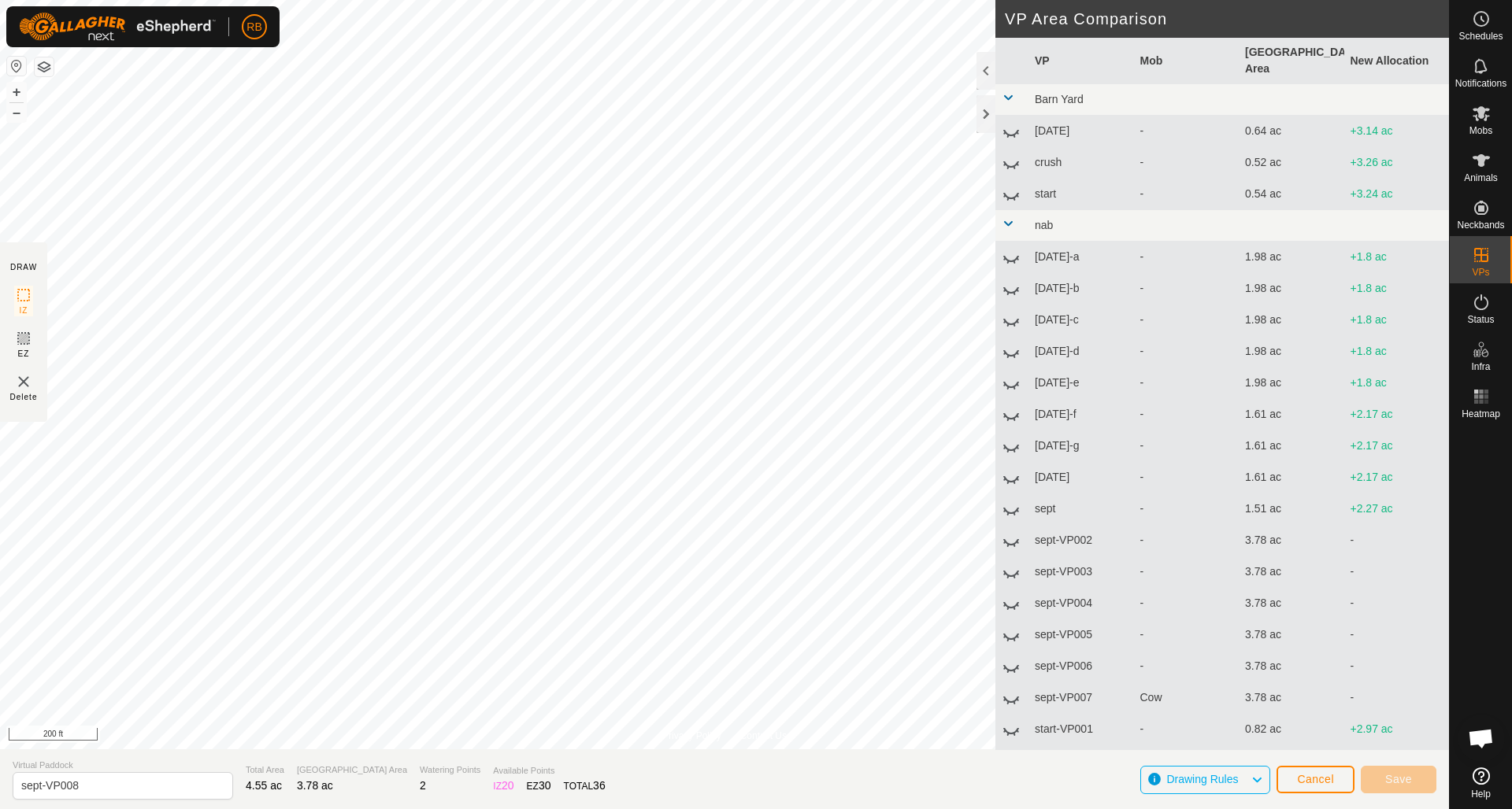
scroll to position [0, 0]
click at [982, 65] on div at bounding box center [986, 71] width 19 height 38
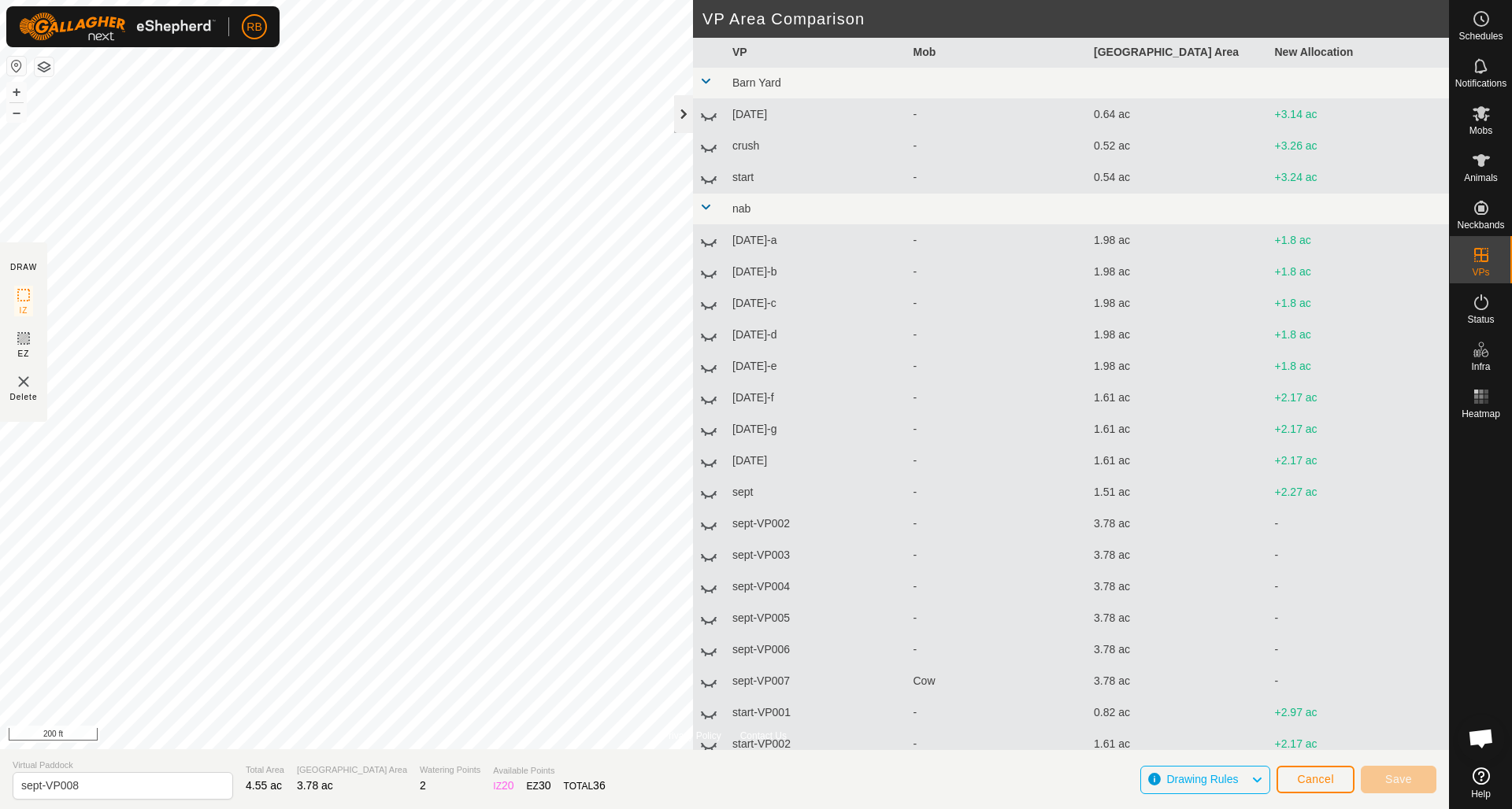
click at [684, 109] on div at bounding box center [683, 114] width 19 height 38
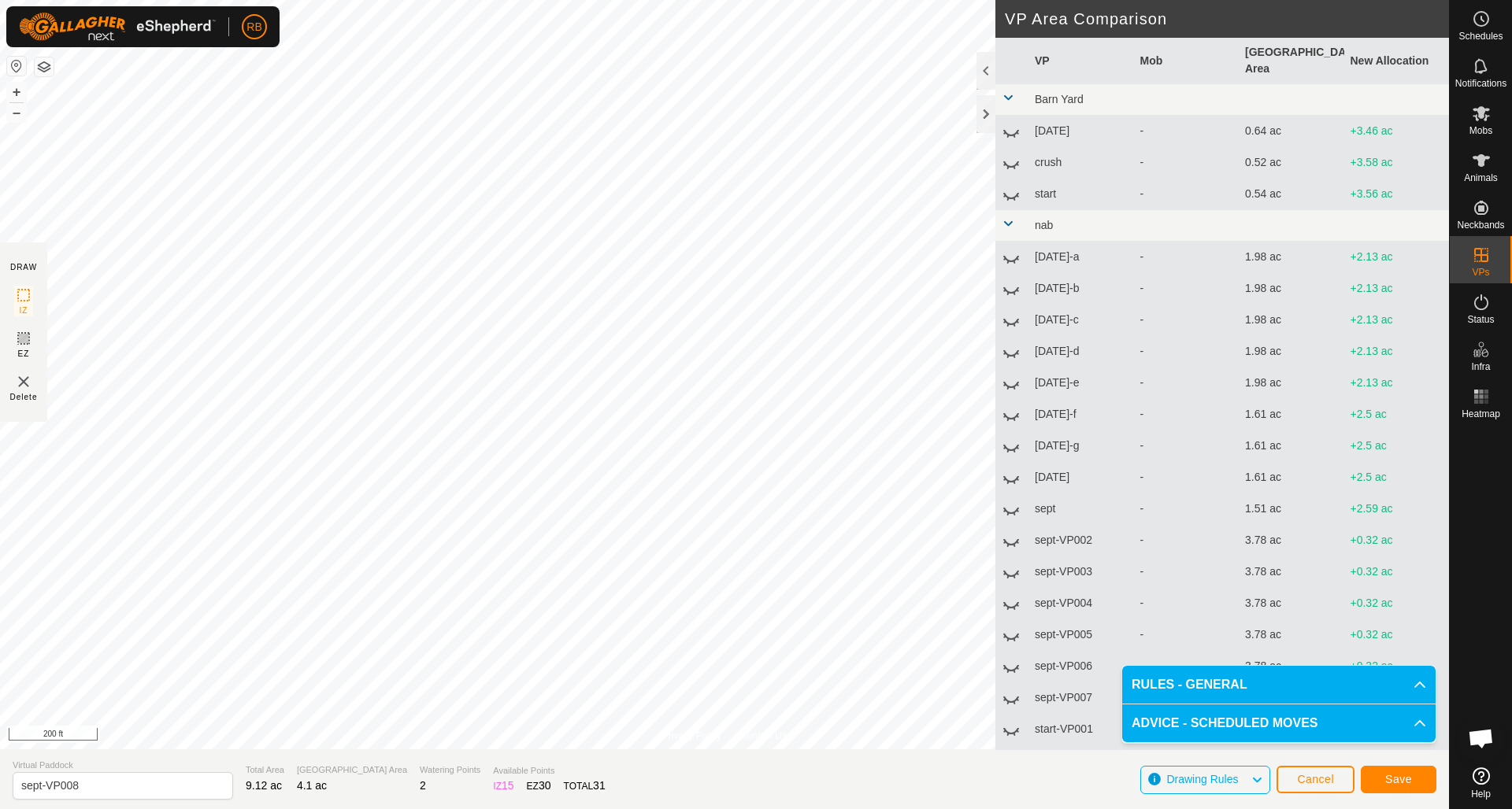
click at [1413, 782] on button "Save" at bounding box center [1399, 779] width 76 height 28
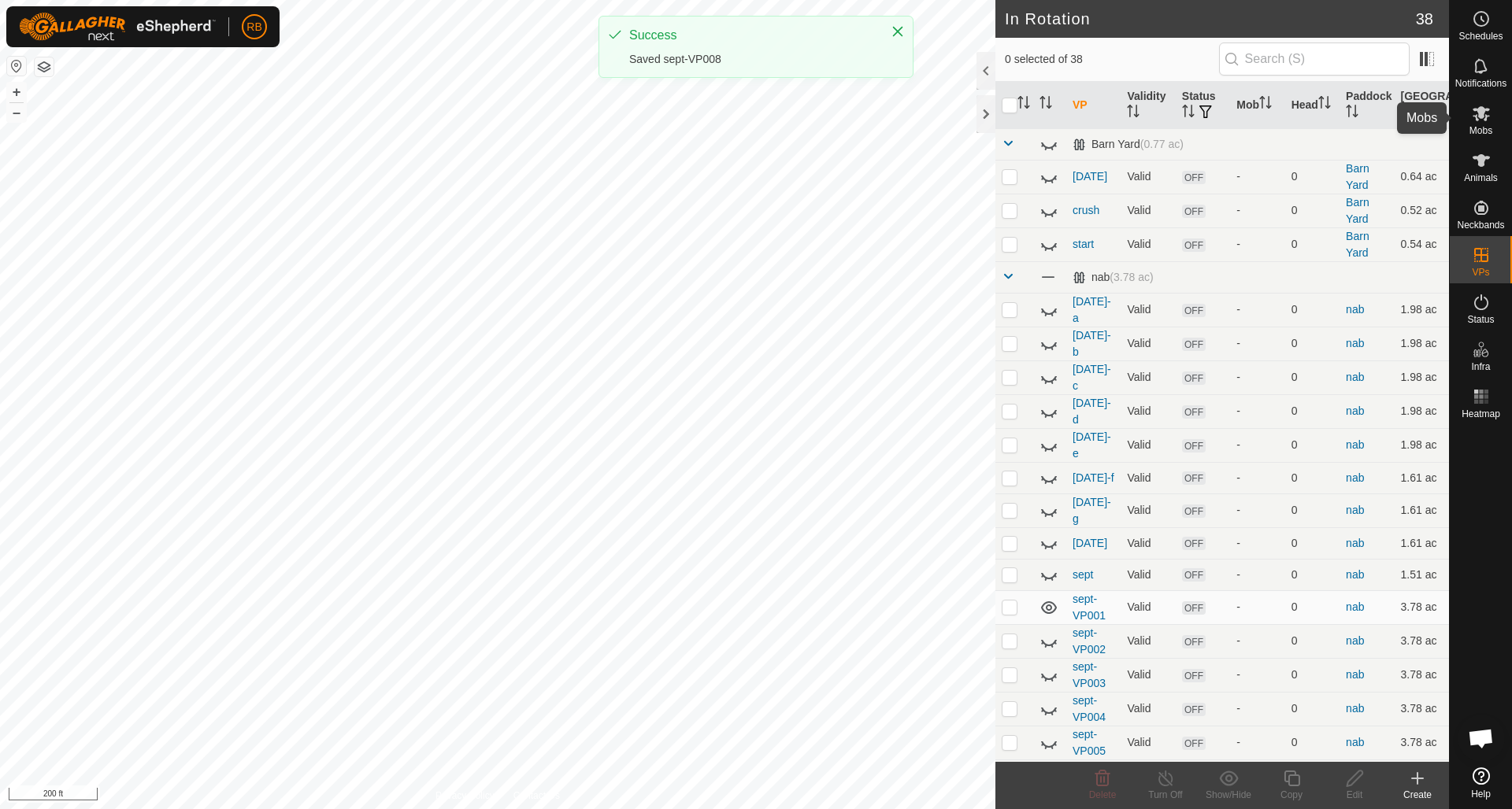
click at [1480, 114] on icon at bounding box center [1481, 114] width 17 height 15
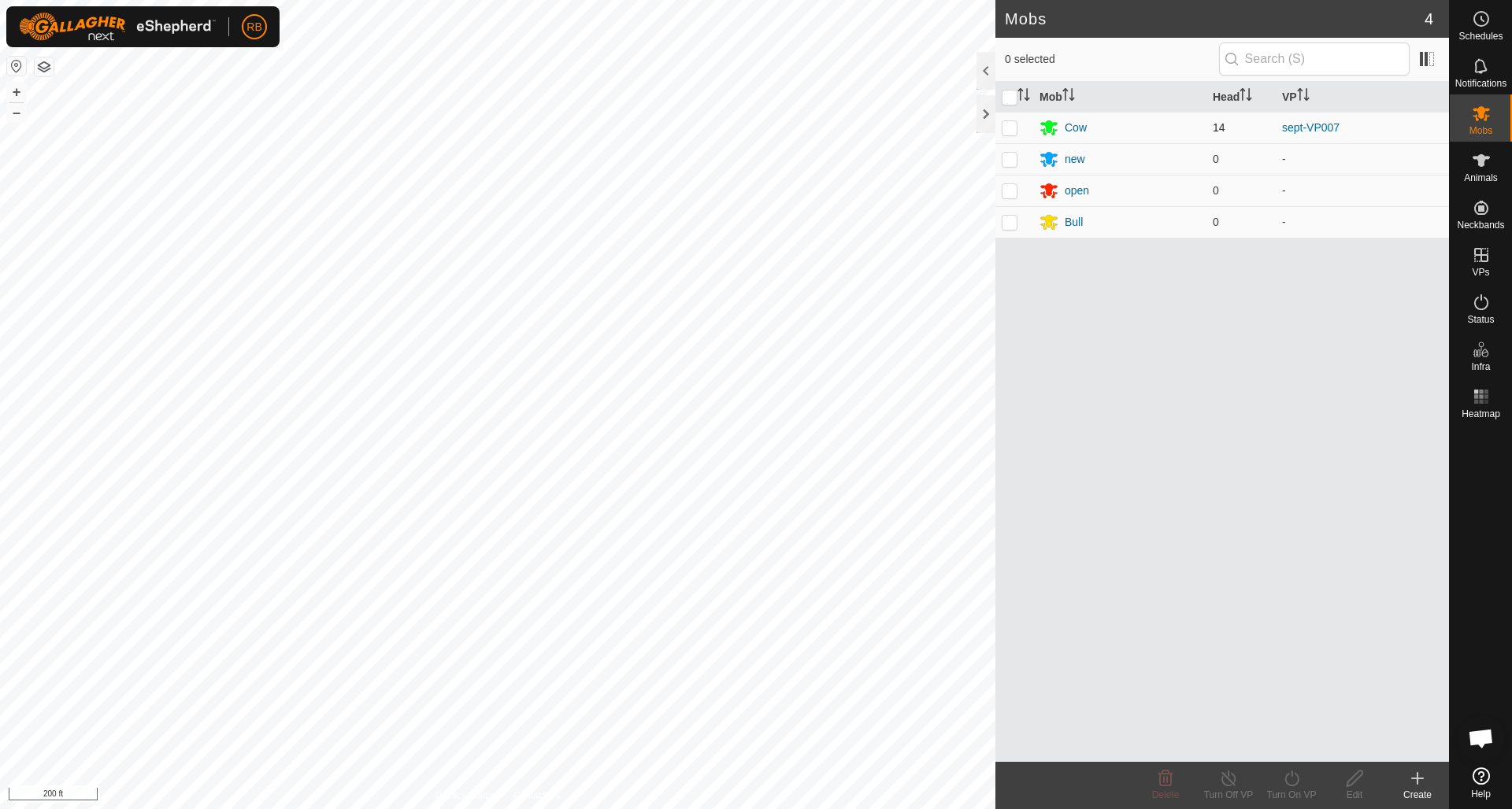
click at [1012, 125] on p-checkbox at bounding box center [1009, 127] width 16 height 12
checkbox input "true"
click at [1291, 777] on icon at bounding box center [1292, 778] width 20 height 19
click at [1290, 708] on link "Later" at bounding box center [1339, 711] width 156 height 31
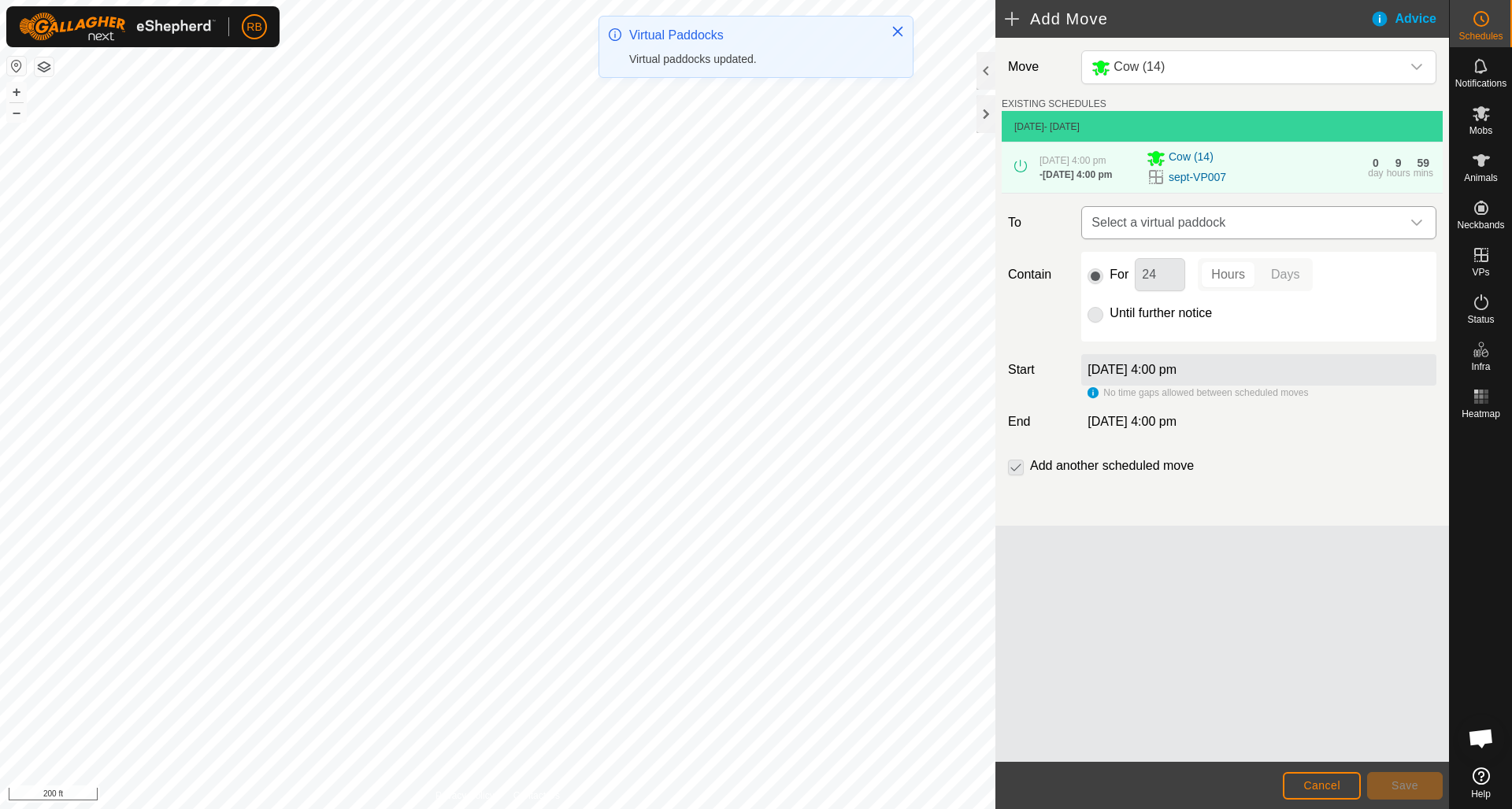
click at [1417, 225] on icon "dropdown trigger" at bounding box center [1416, 222] width 12 height 12
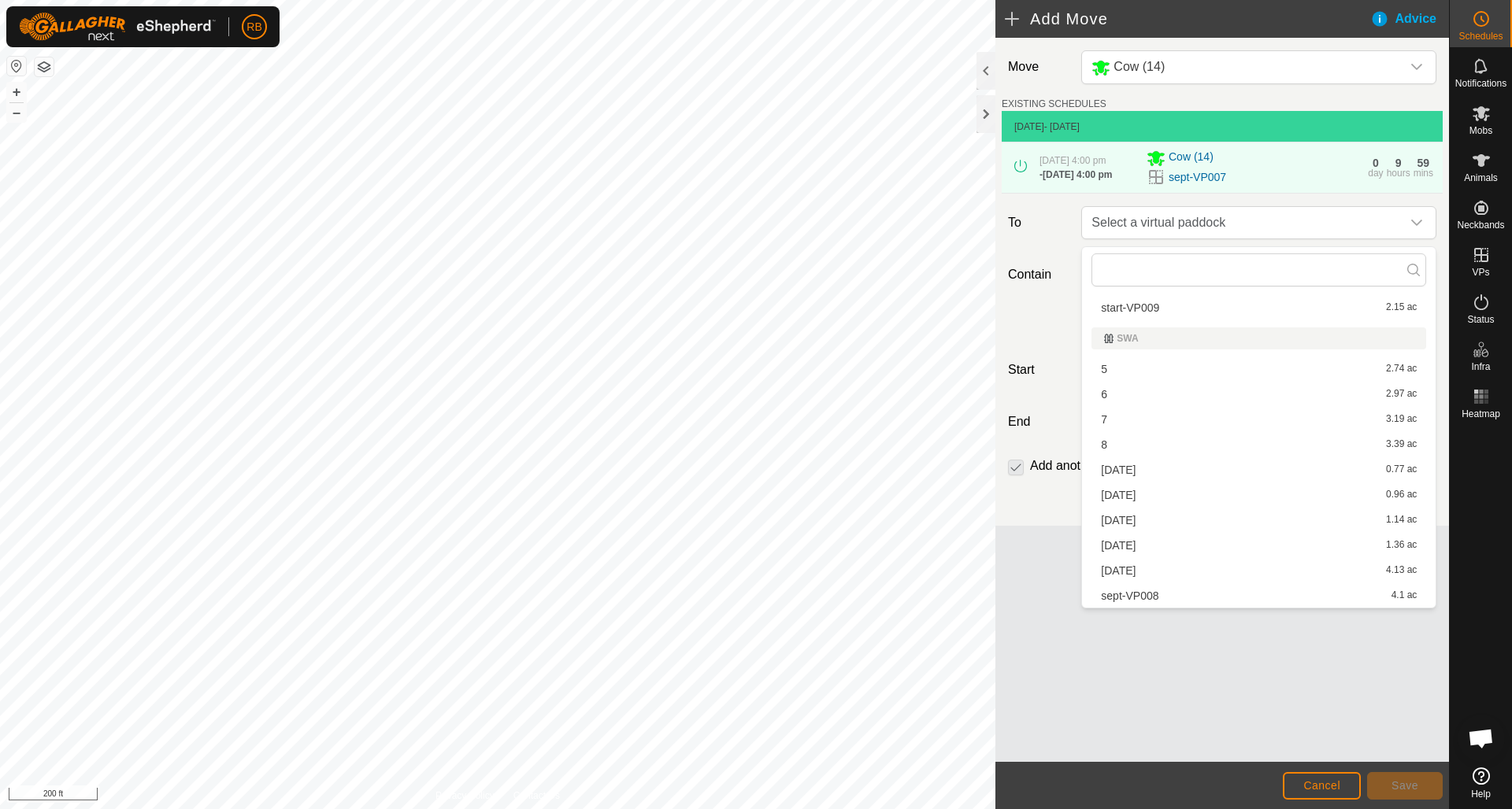
scroll to position [883, 0]
click at [1149, 593] on li "sept-VP008 4.1 ac" at bounding box center [1259, 596] width 335 height 24
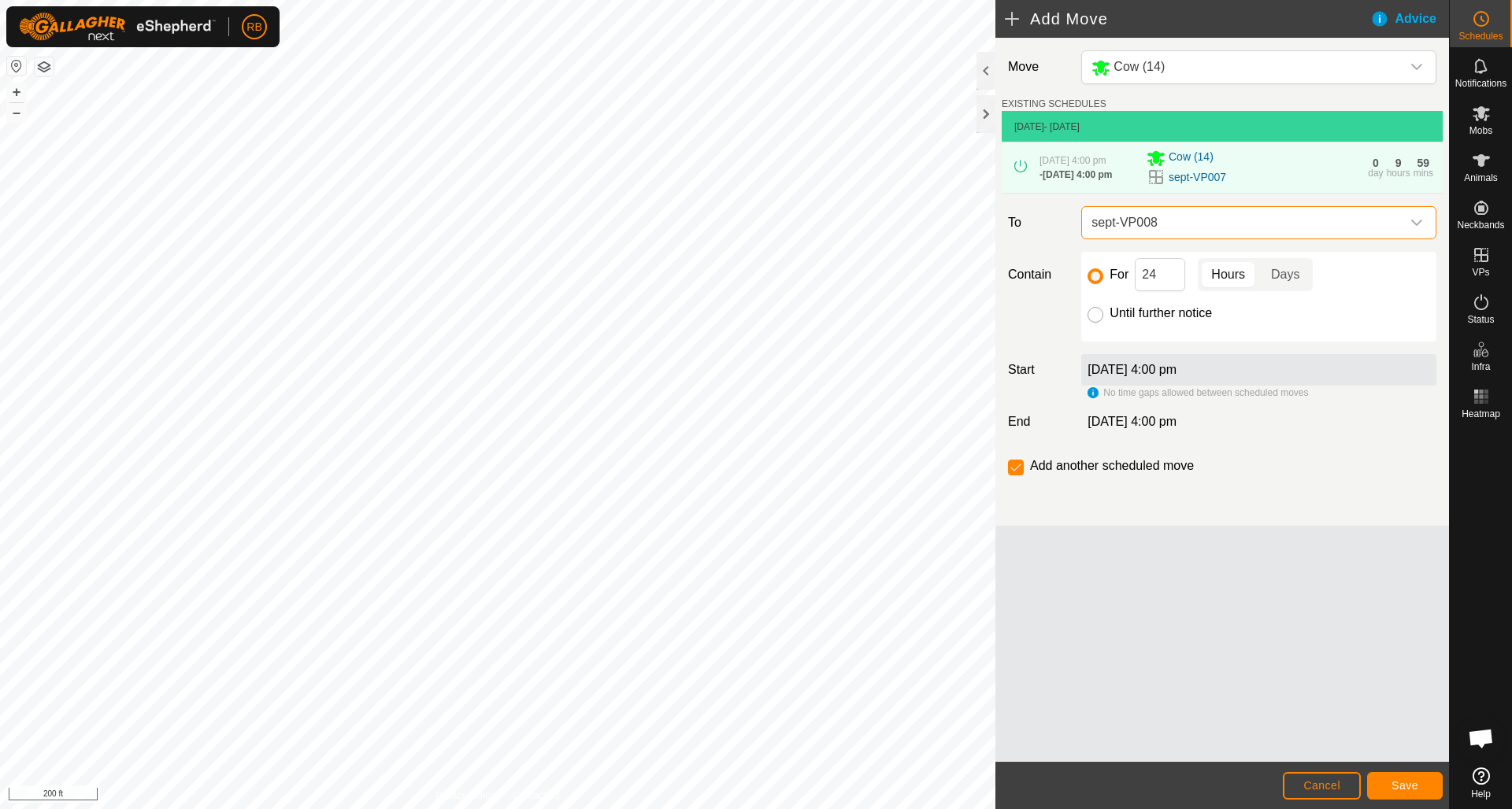
click at [1096, 322] on input "Until further notice" at bounding box center [1095, 314] width 16 height 16
radio input "true"
checkbox input "false"
click at [1412, 788] on span "Save" at bounding box center [1404, 785] width 27 height 12
